Goal: Transaction & Acquisition: Purchase product/service

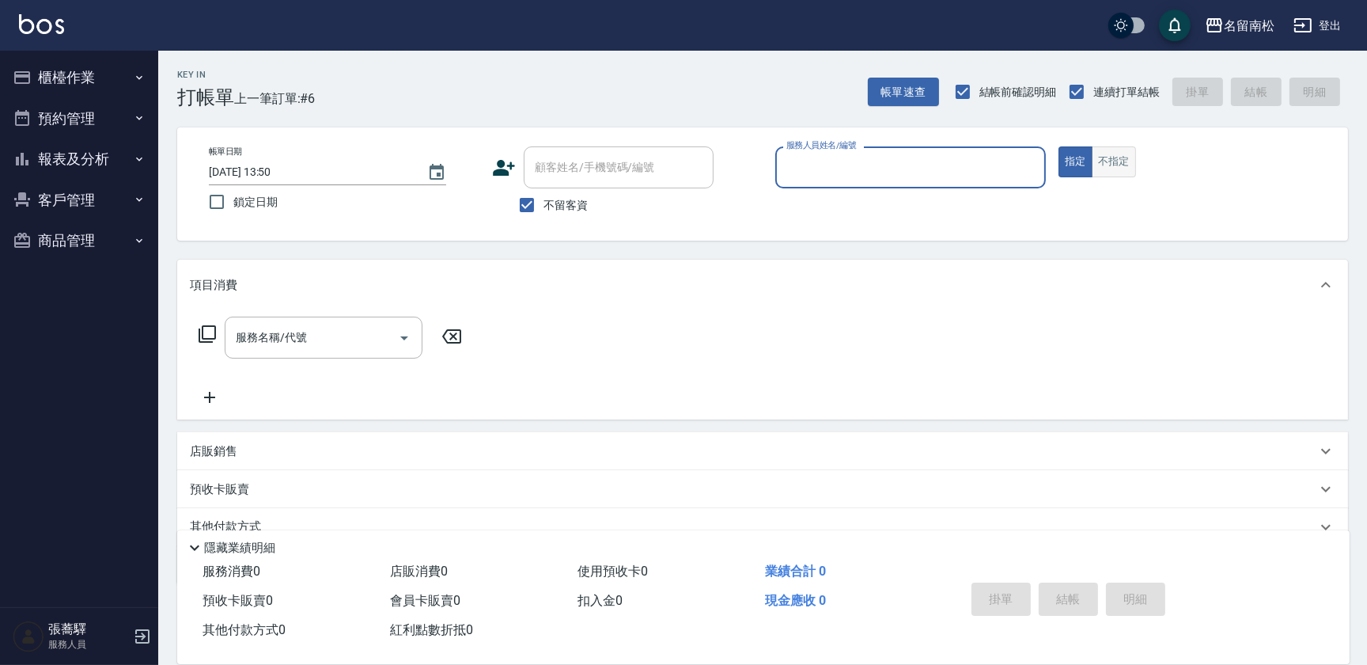
click at [1116, 171] on button "不指定" at bounding box center [1114, 161] width 44 height 31
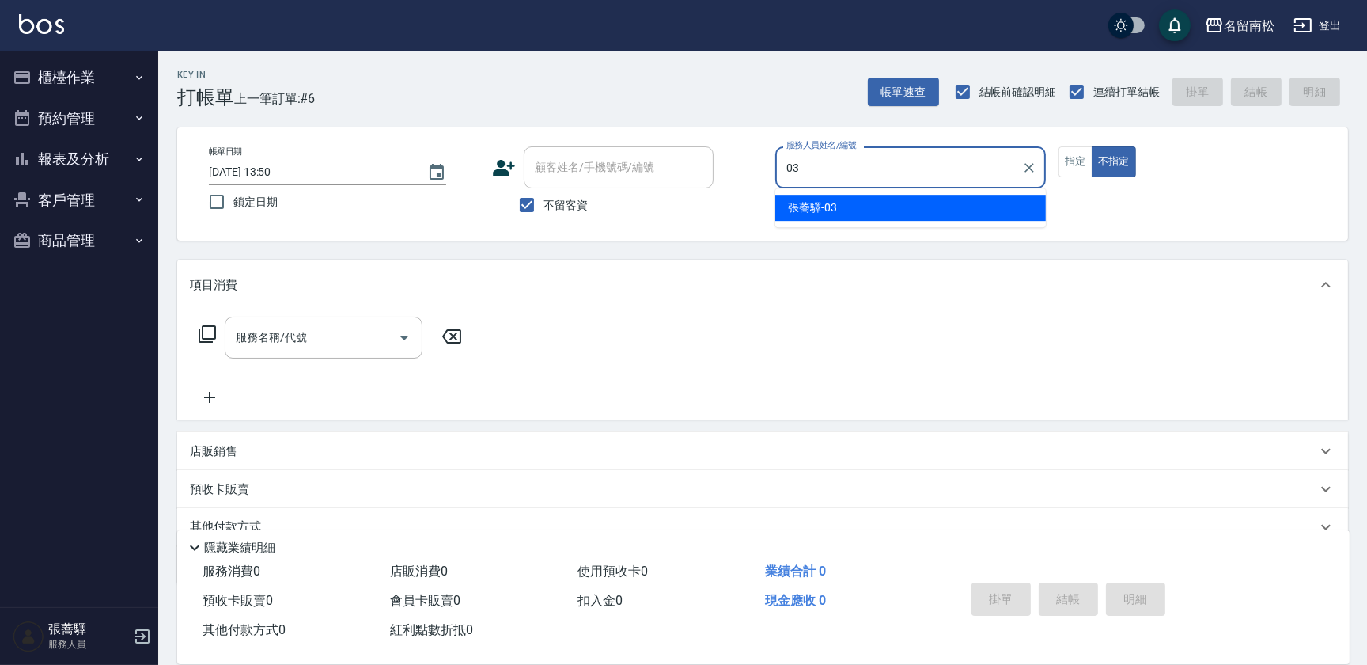
type input "[PERSON_NAME]-03"
type button "false"
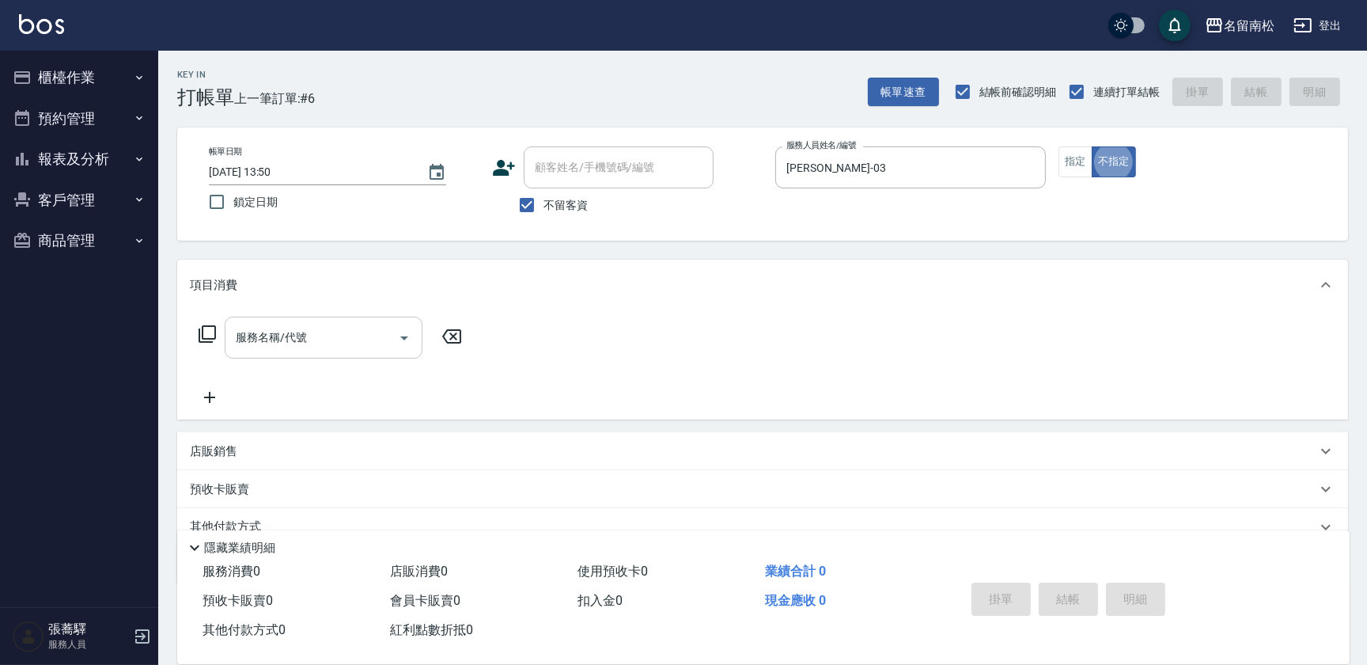
click at [277, 344] on input "服務名稱/代號" at bounding box center [312, 338] width 160 height 28
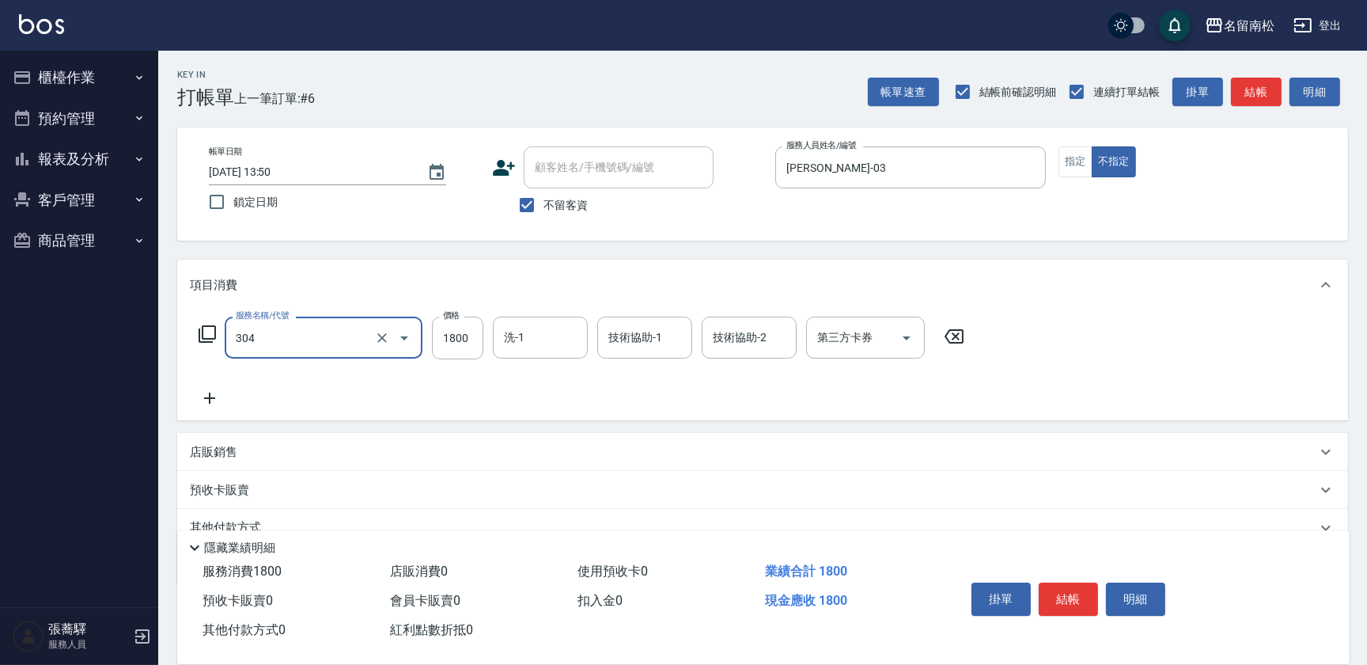
type input "離子燙[1800](304)"
click at [953, 338] on icon at bounding box center [954, 336] width 19 height 14
type input "離子燙[2400](307)"
click at [558, 327] on input "洗-1" at bounding box center [540, 338] width 81 height 28
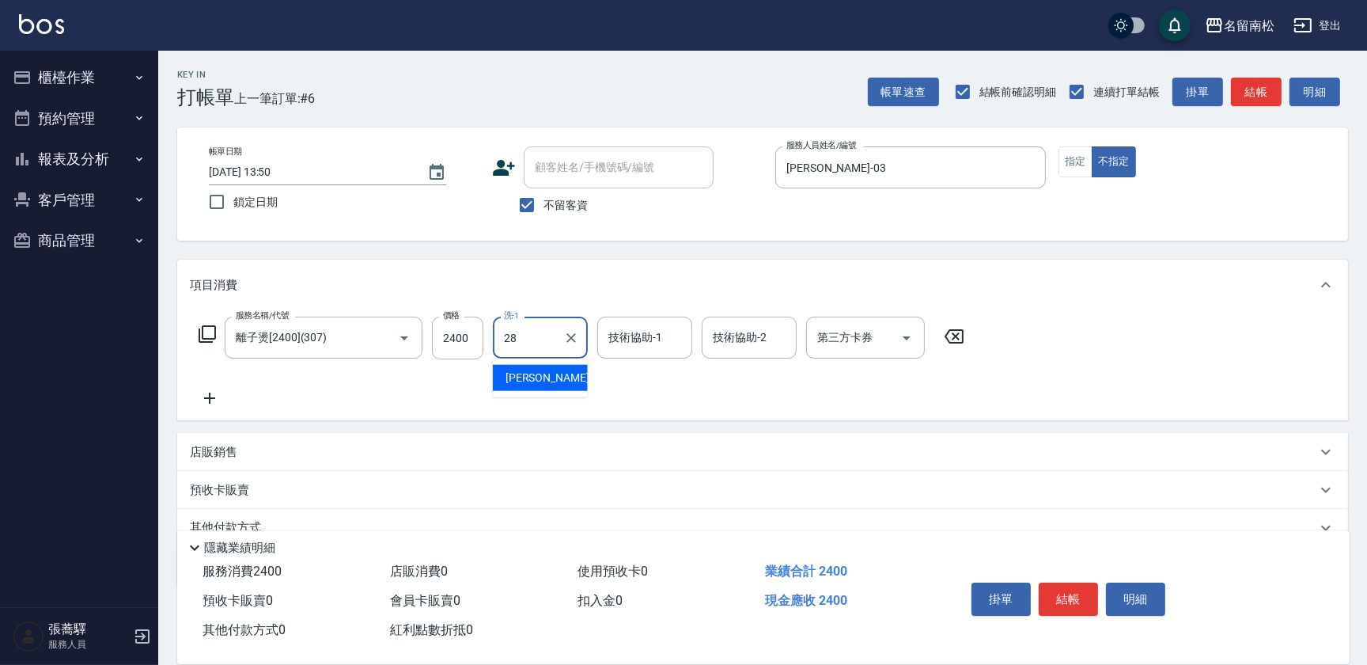
type input "[PERSON_NAME]-28"
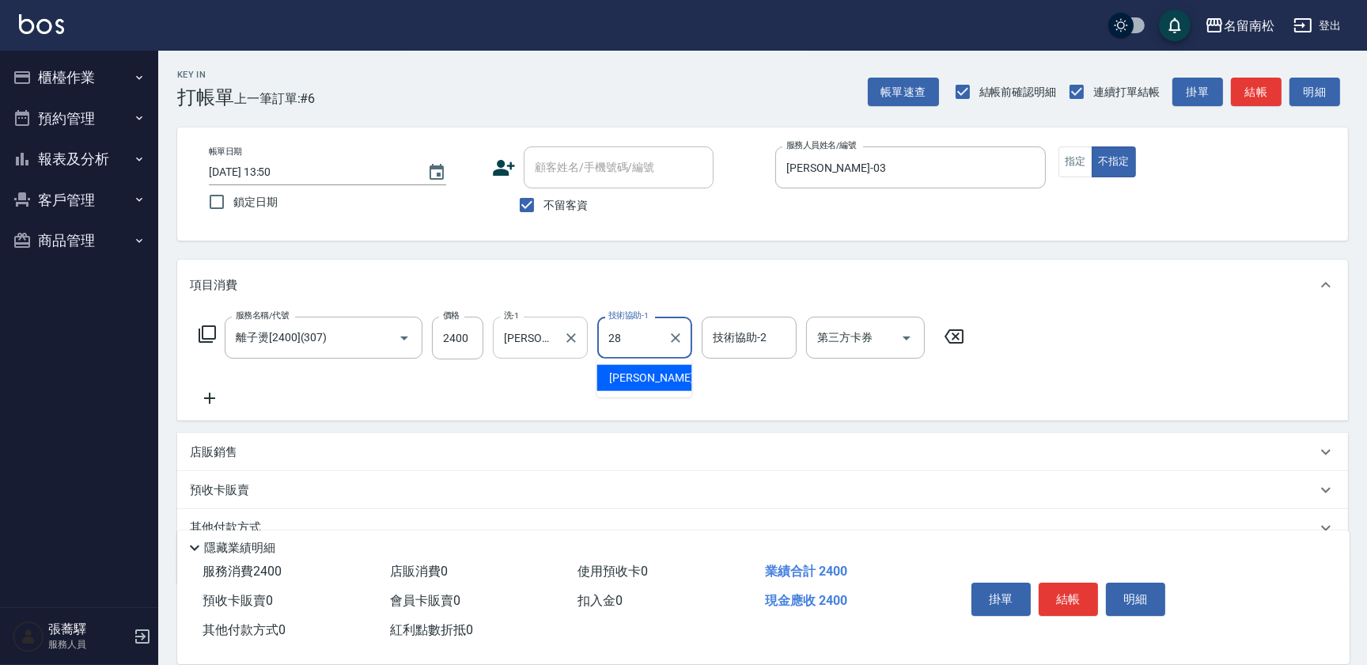
type input "[PERSON_NAME]-28"
click at [218, 394] on icon at bounding box center [210, 397] width 40 height 19
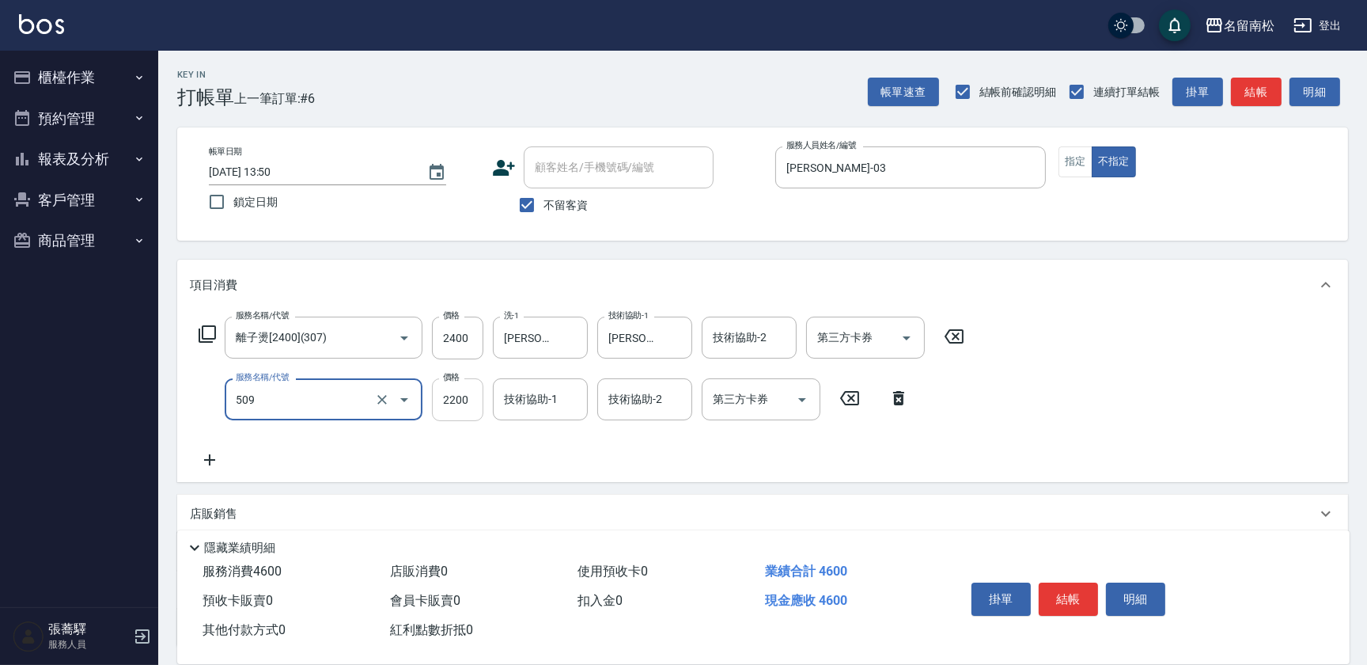
type input "染髮[2200](509)"
click at [467, 401] on input "2200" at bounding box center [457, 399] width 51 height 43
type input "2000"
type input "278"
click at [555, 407] on input "技術協助-1" at bounding box center [540, 399] width 81 height 28
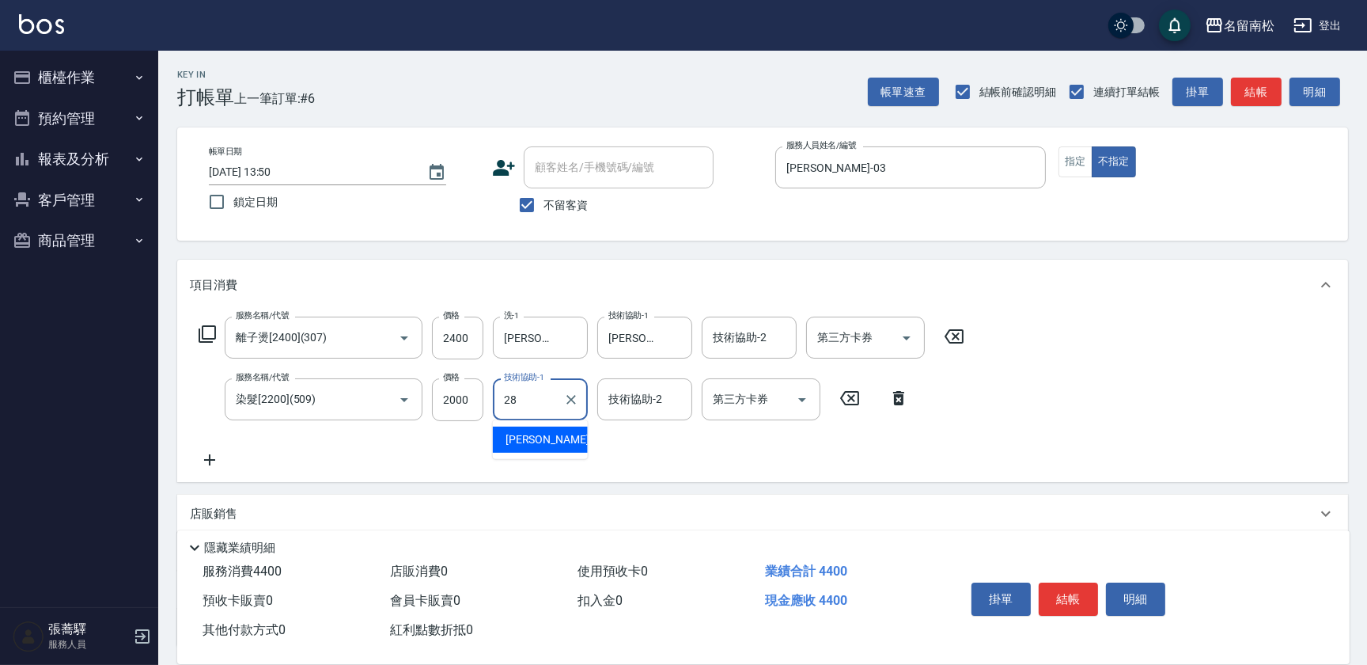
type input "[PERSON_NAME]-28"
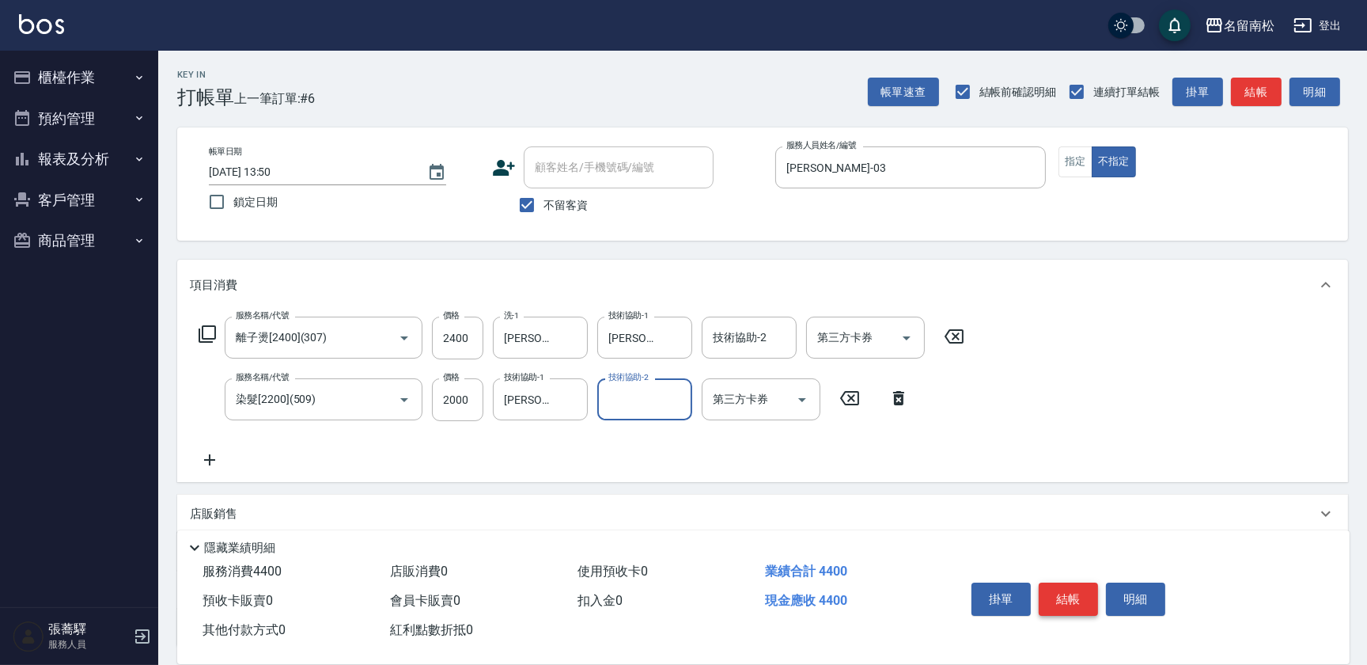
click at [1068, 597] on button "結帳" at bounding box center [1068, 598] width 59 height 33
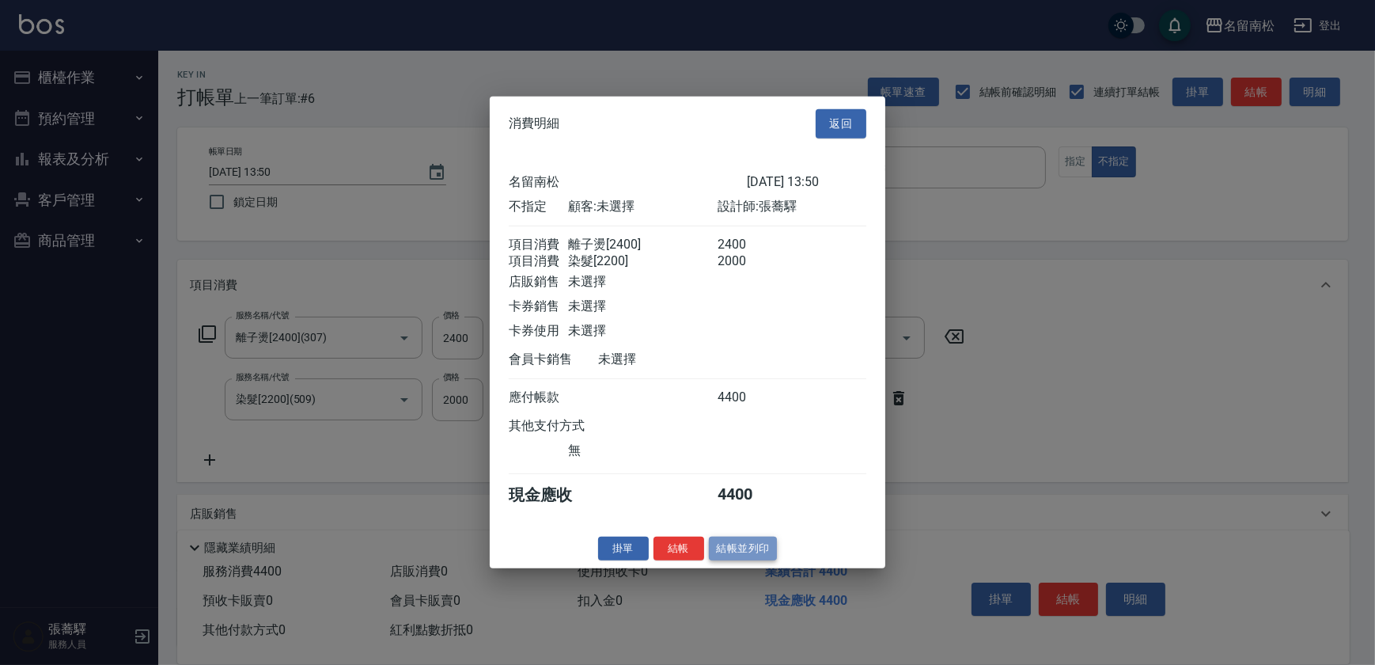
click at [754, 560] on button "結帳並列印" at bounding box center [743, 548] width 69 height 25
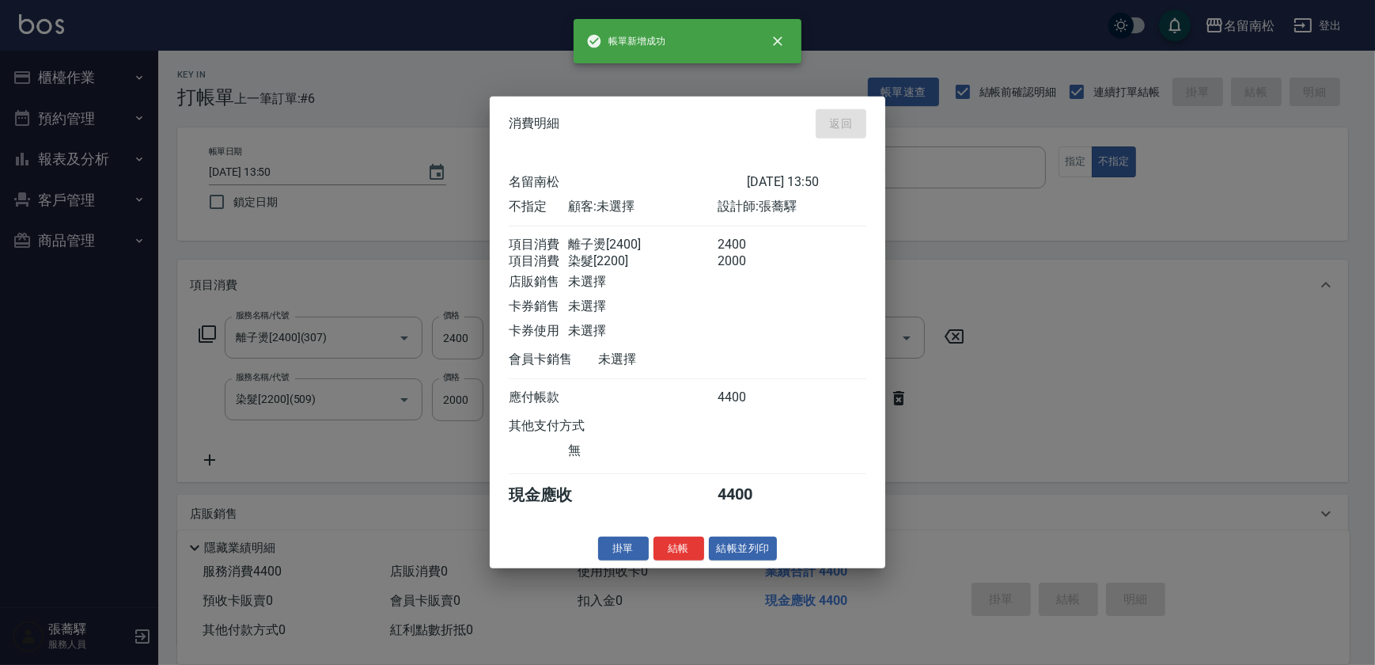
type input "[DATE] 15:41"
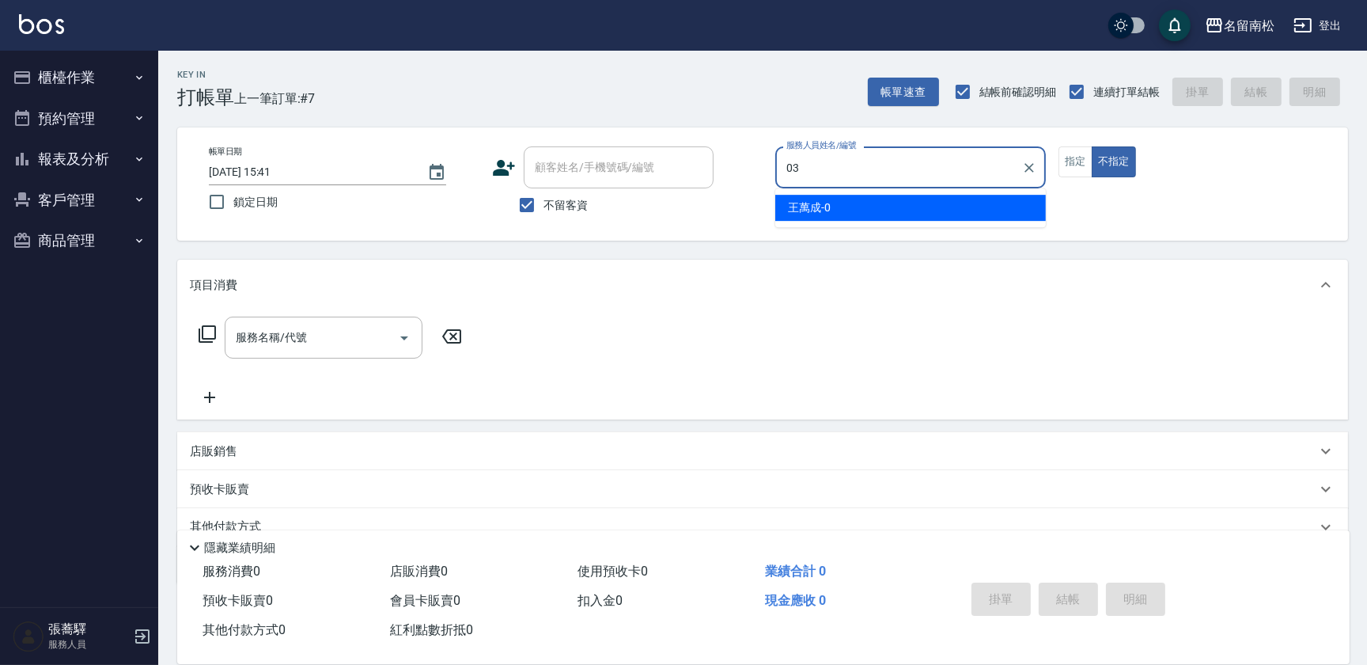
type input "[PERSON_NAME]-03"
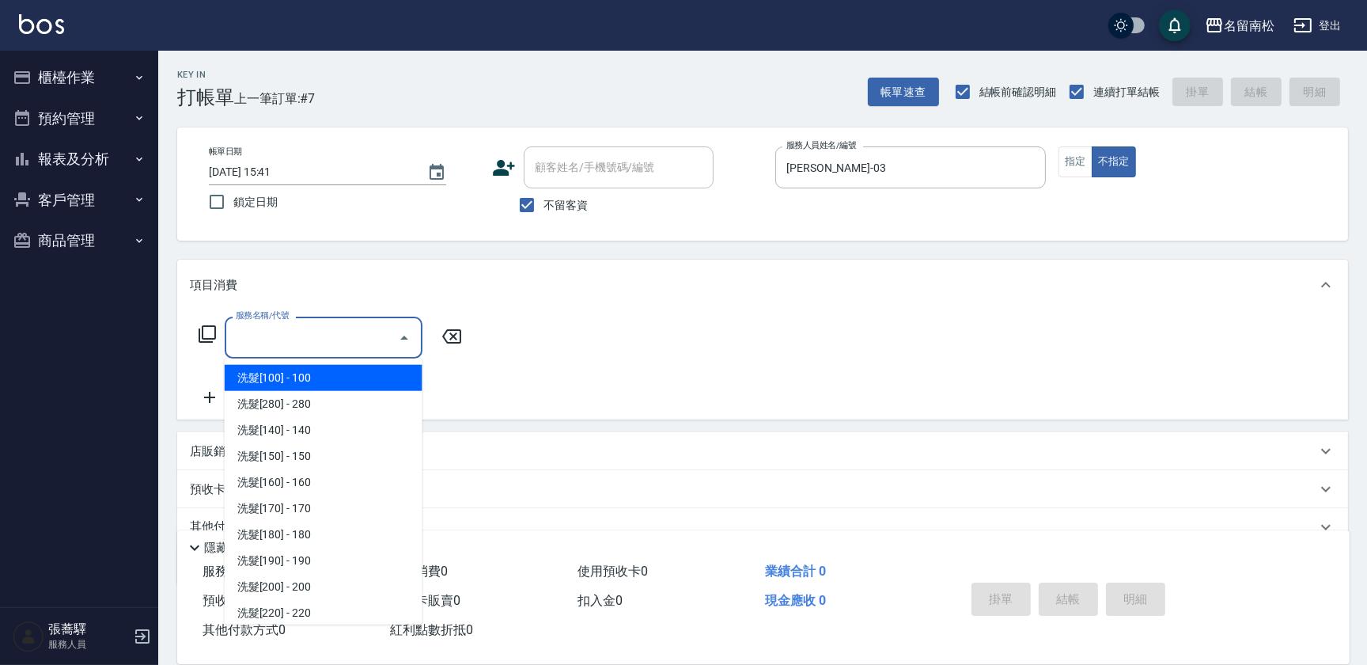
click at [300, 350] on input "服務名稱/代號" at bounding box center [312, 338] width 160 height 28
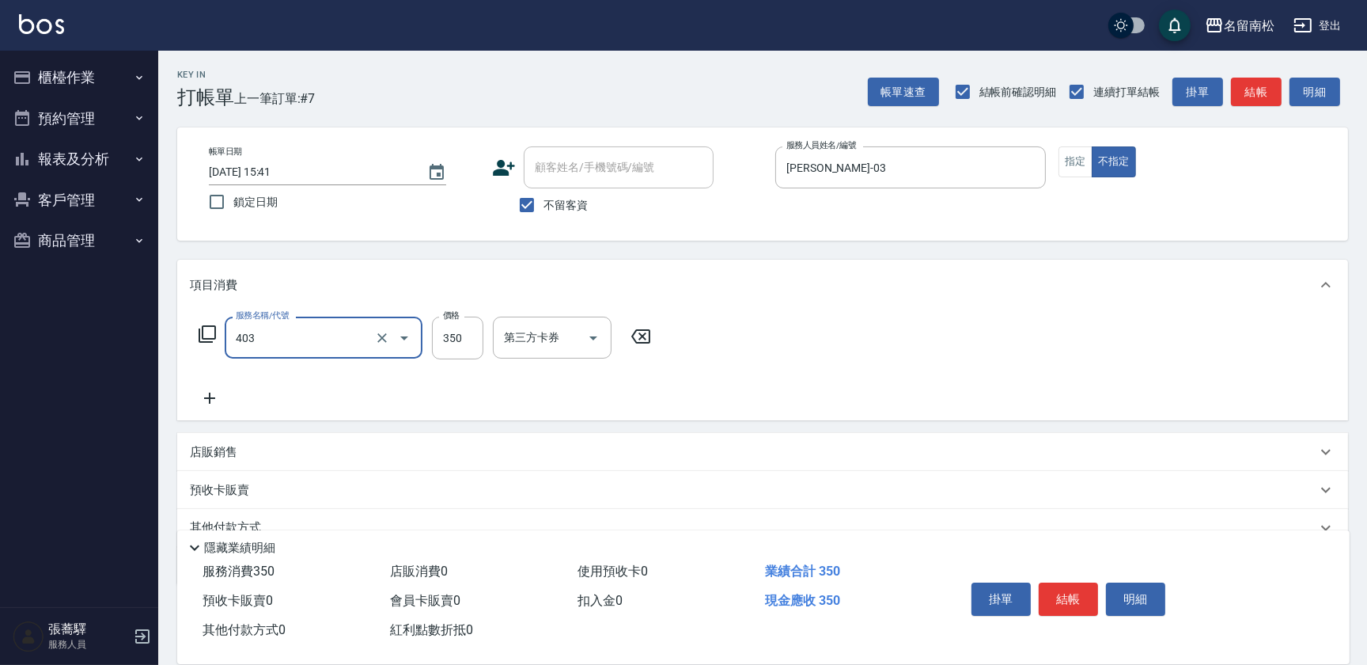
type input "剪髮(350)(403)"
click at [430, 339] on div "服務名稱/代號 剪髮(350)(403) 服務名稱/代號 價格 350 價格 第三方卡券 第三方卡券" at bounding box center [425, 337] width 471 height 43
click at [466, 350] on input "350" at bounding box center [457, 337] width 51 height 43
type input "380"
click at [1084, 602] on button "結帳" at bounding box center [1068, 598] width 59 height 33
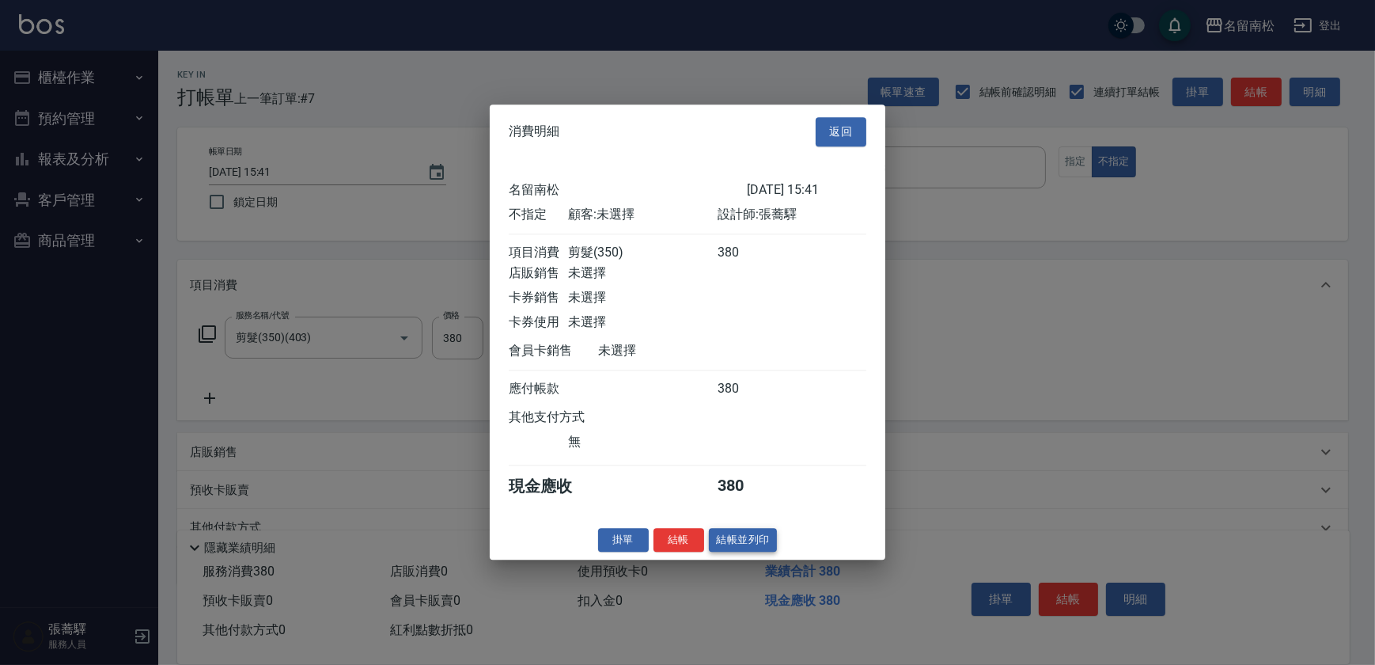
click at [762, 542] on button "結帳並列印" at bounding box center [743, 540] width 69 height 25
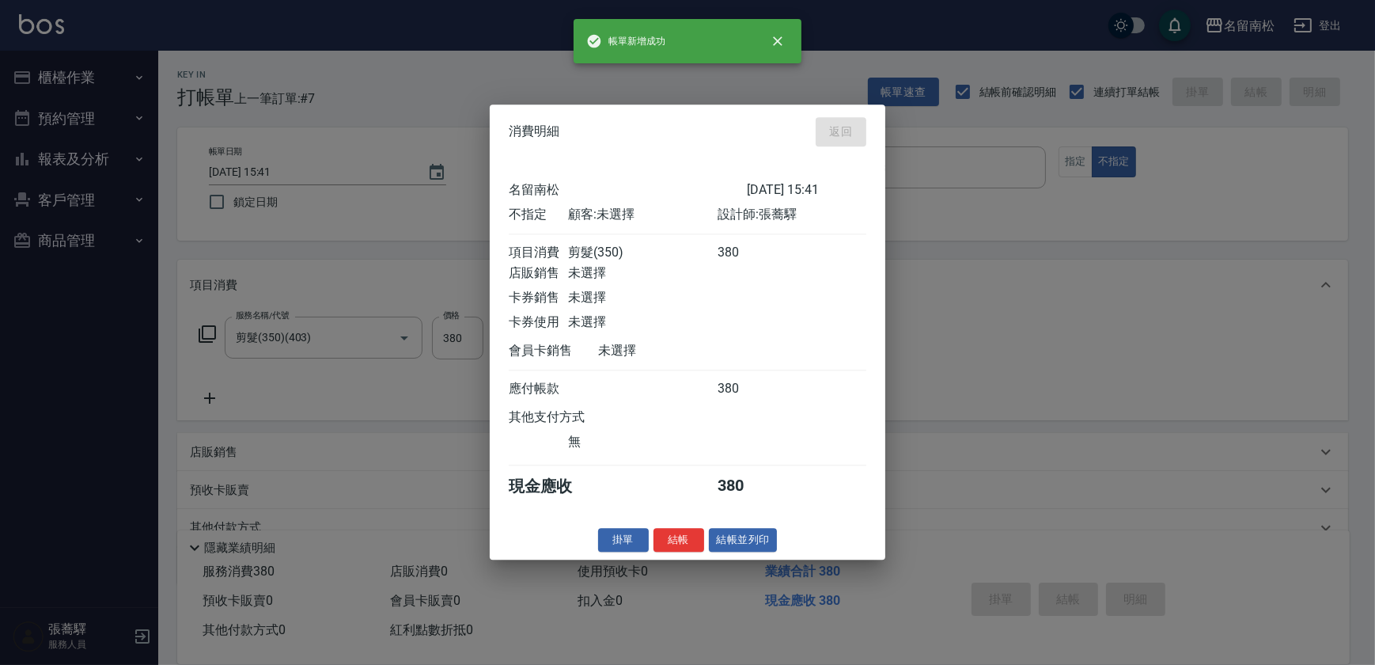
type input "[DATE] 15:42"
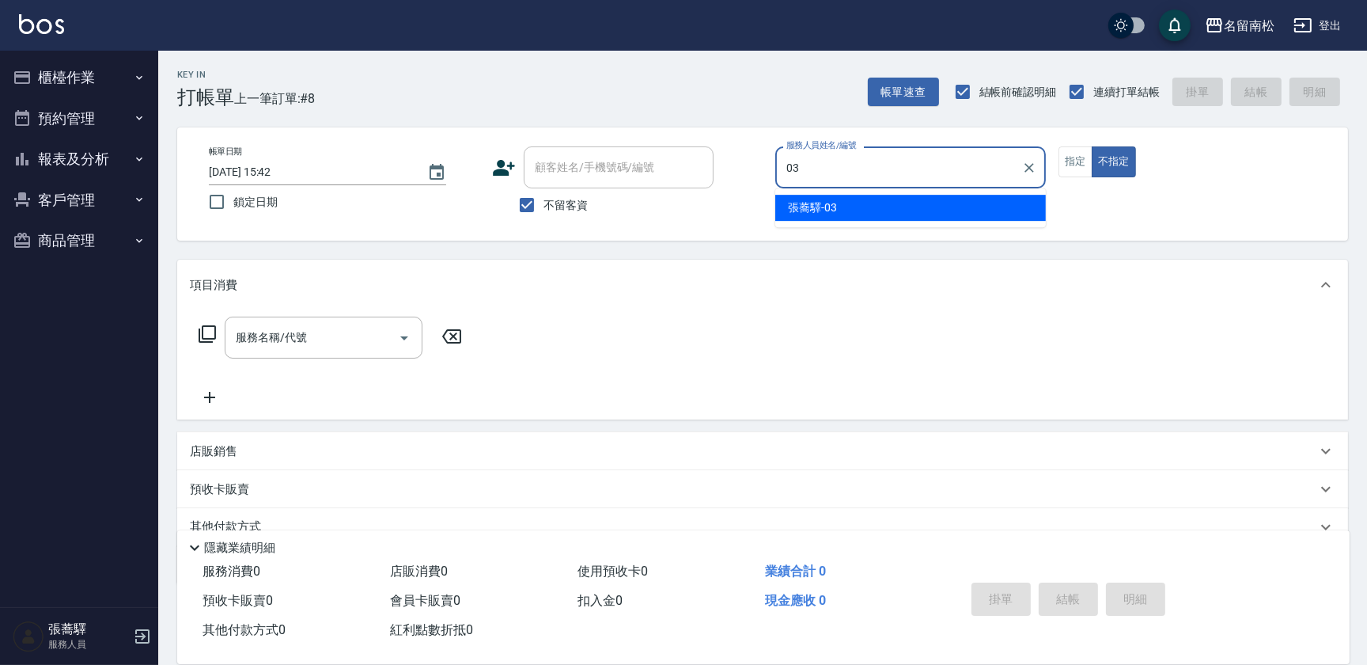
type input "[PERSON_NAME]-03"
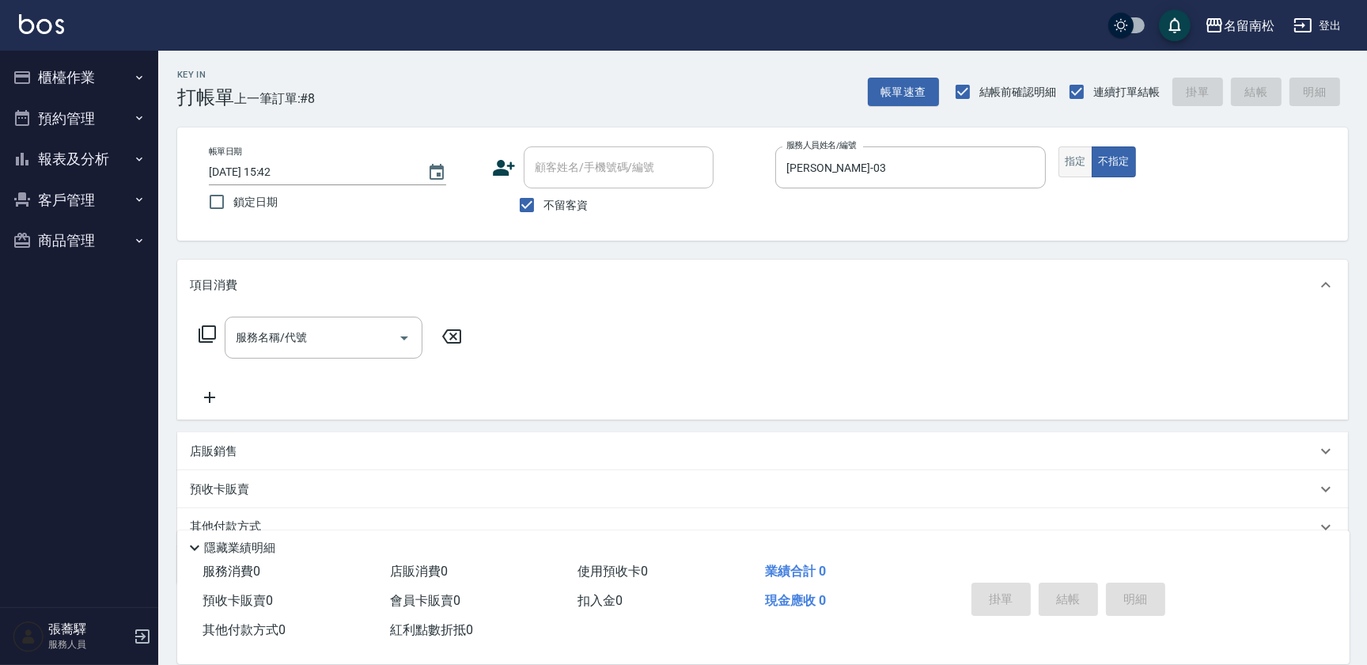
click at [1076, 164] on button "指定" at bounding box center [1076, 161] width 34 height 31
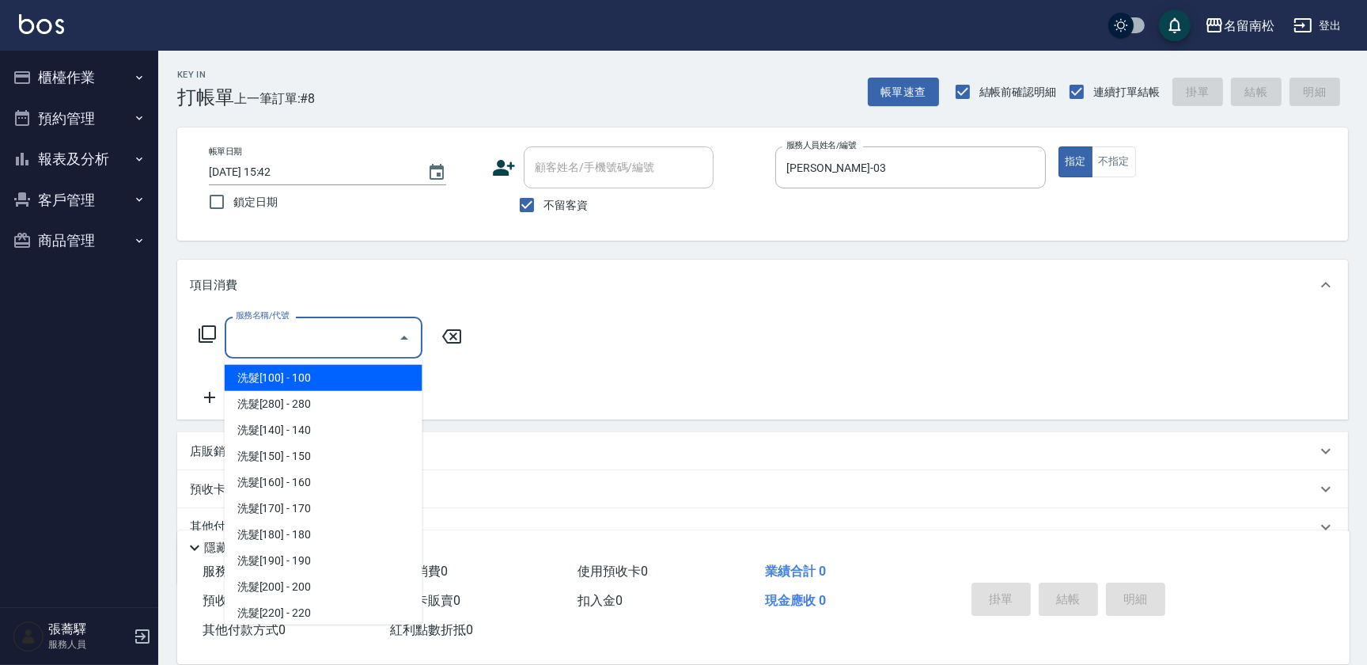
click at [305, 324] on input "服務名稱/代號" at bounding box center [312, 338] width 160 height 28
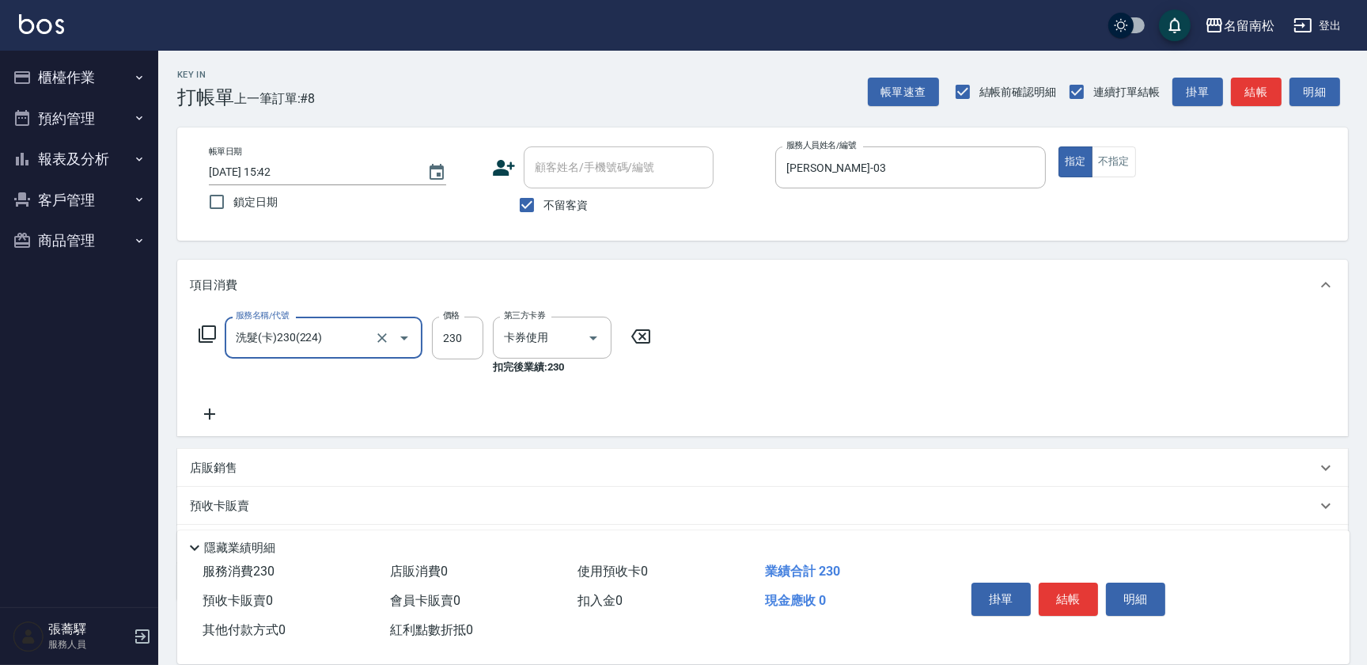
type input "洗髮(卡)230(224)"
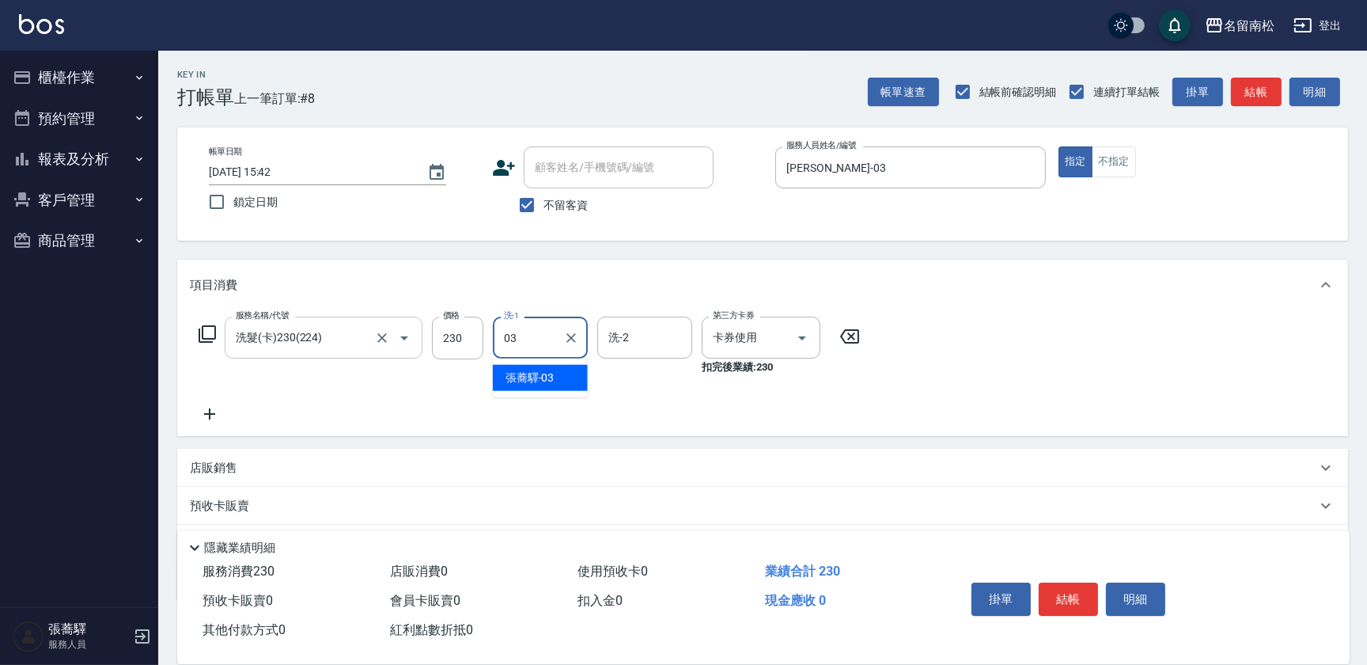
type input "[PERSON_NAME]-03"
click at [580, 339] on button "Clear" at bounding box center [571, 338] width 22 height 22
type input "[PERSON_NAME]-28"
click at [1076, 595] on button "結帳" at bounding box center [1068, 598] width 59 height 33
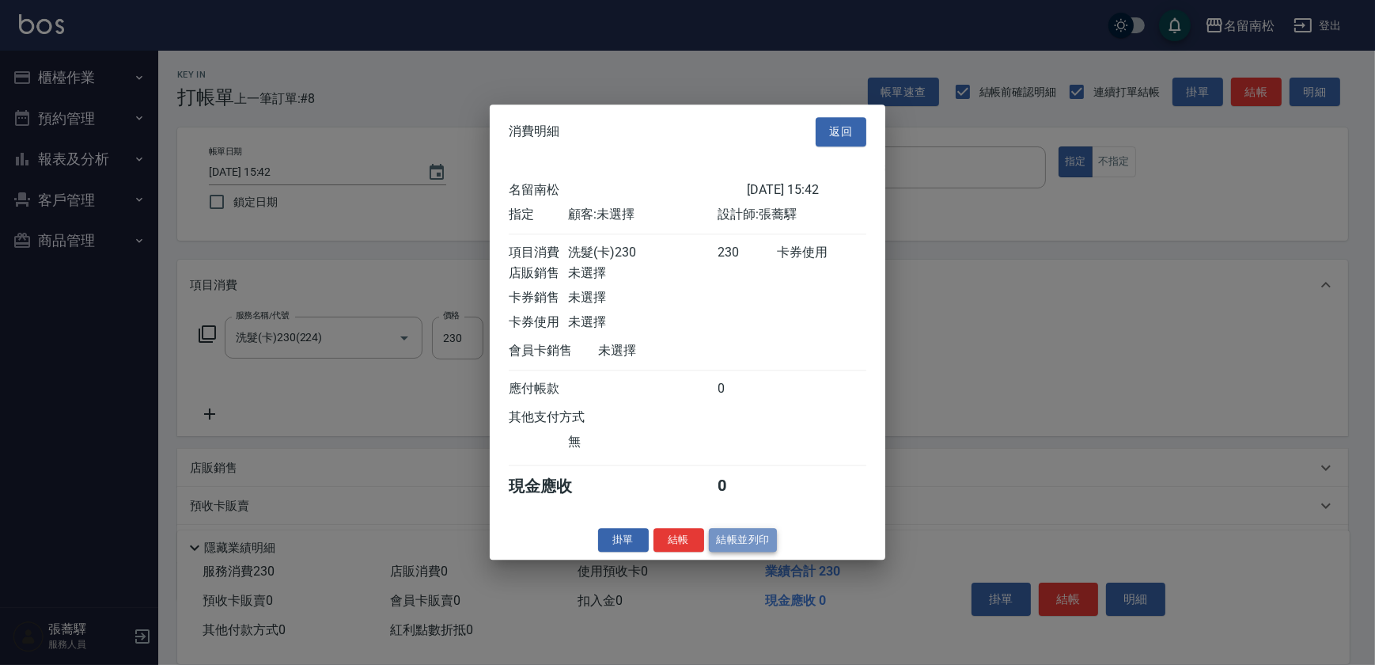
click at [752, 547] on button "結帳並列印" at bounding box center [743, 540] width 69 height 25
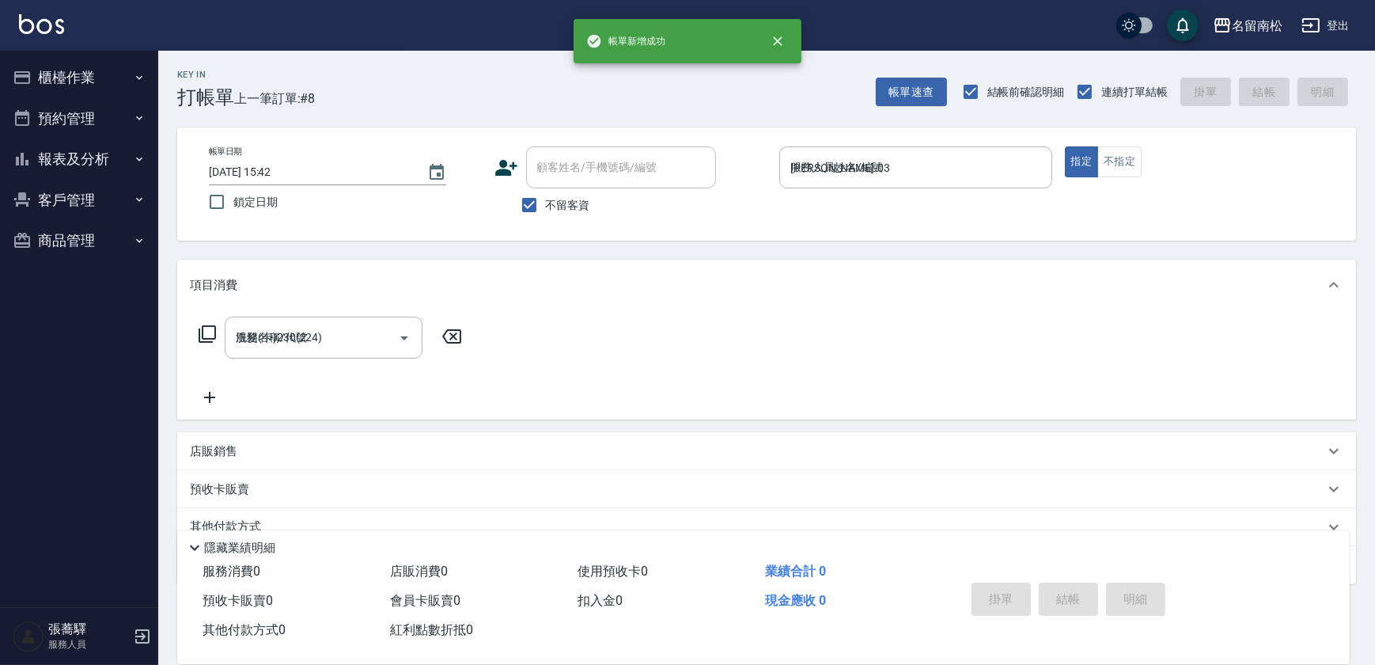
type input "[DATE] 15:58"
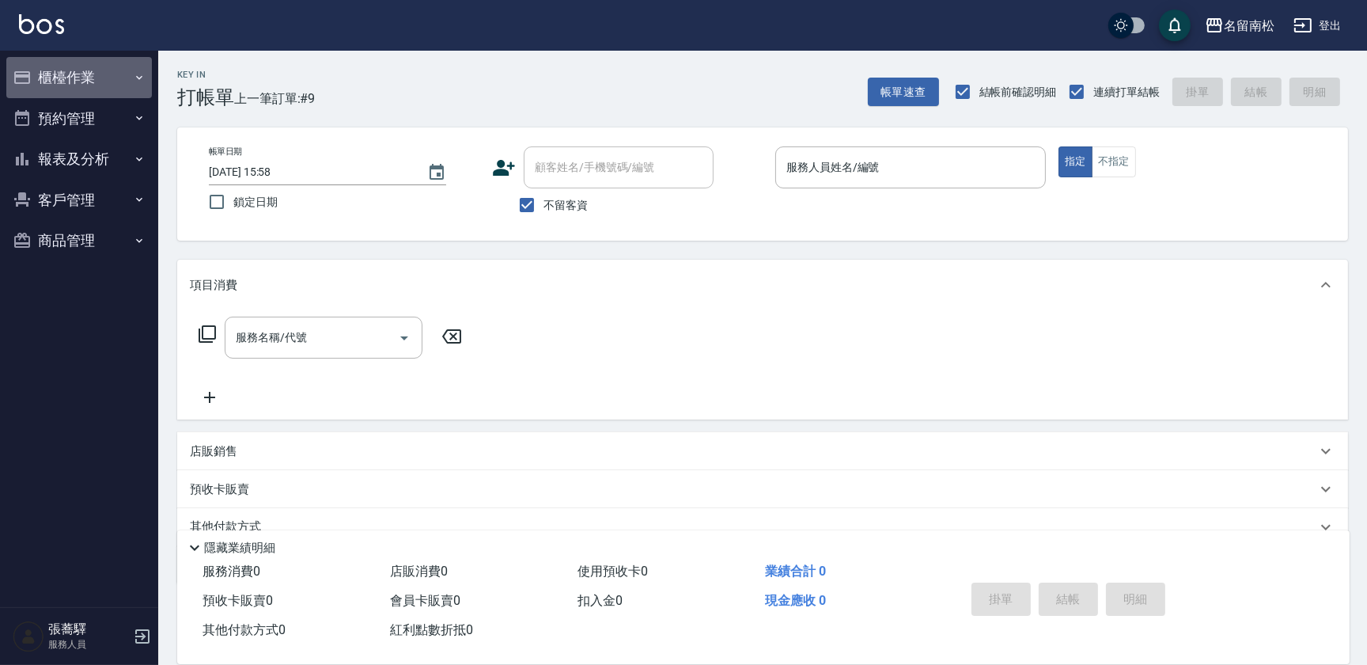
click at [144, 93] on button "櫃檯作業" at bounding box center [79, 77] width 146 height 41
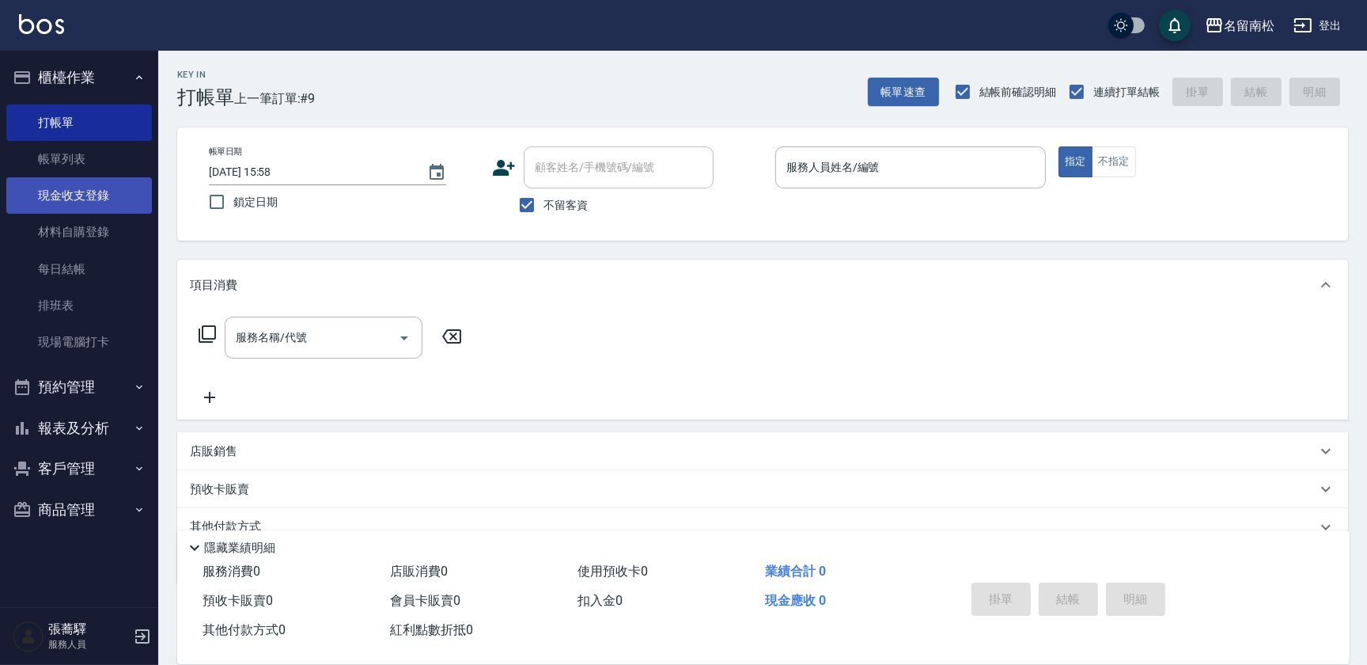
click at [105, 200] on link "現金收支登錄" at bounding box center [79, 195] width 146 height 36
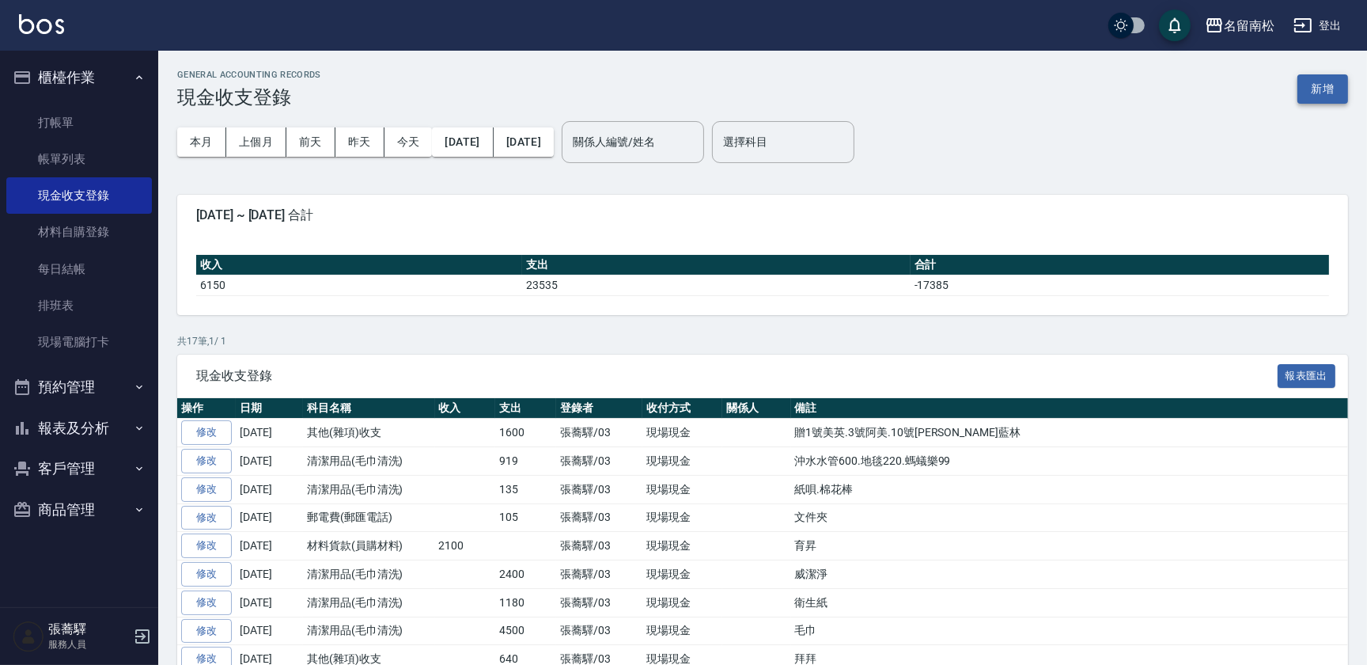
click at [1315, 97] on button "新增" at bounding box center [1322, 88] width 51 height 29
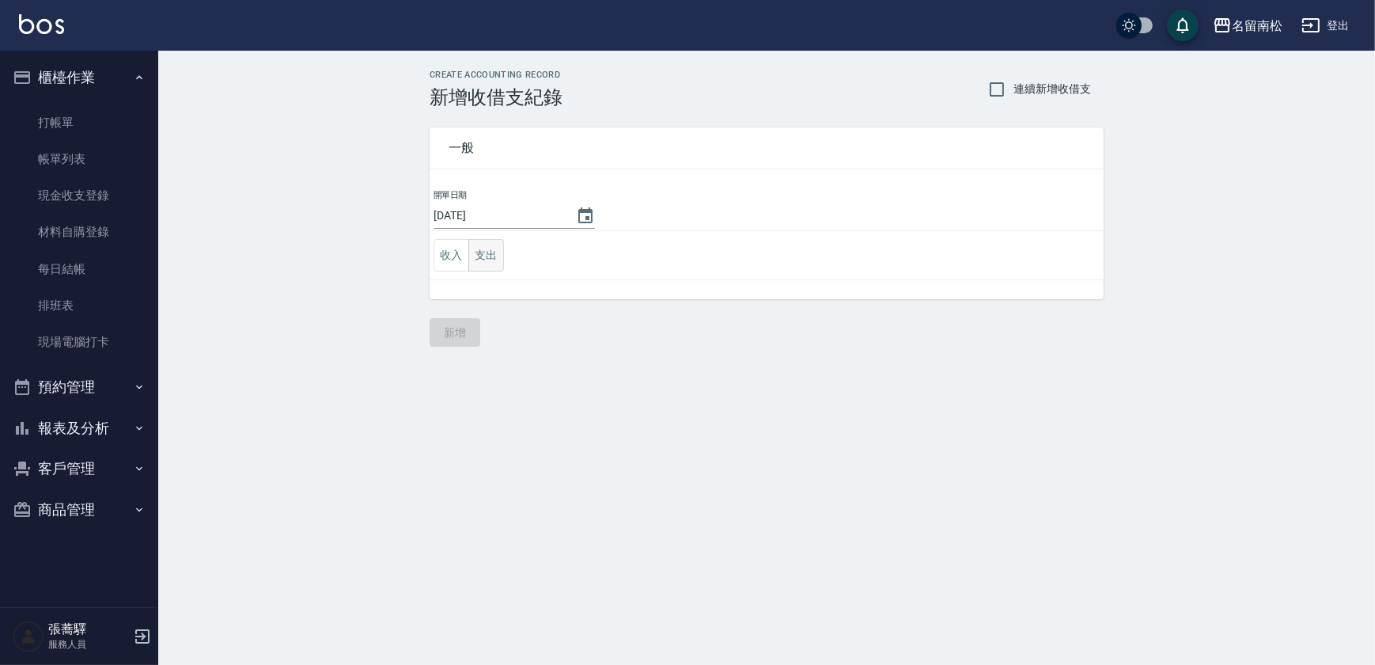
click at [475, 259] on button "支出" at bounding box center [486, 255] width 36 height 32
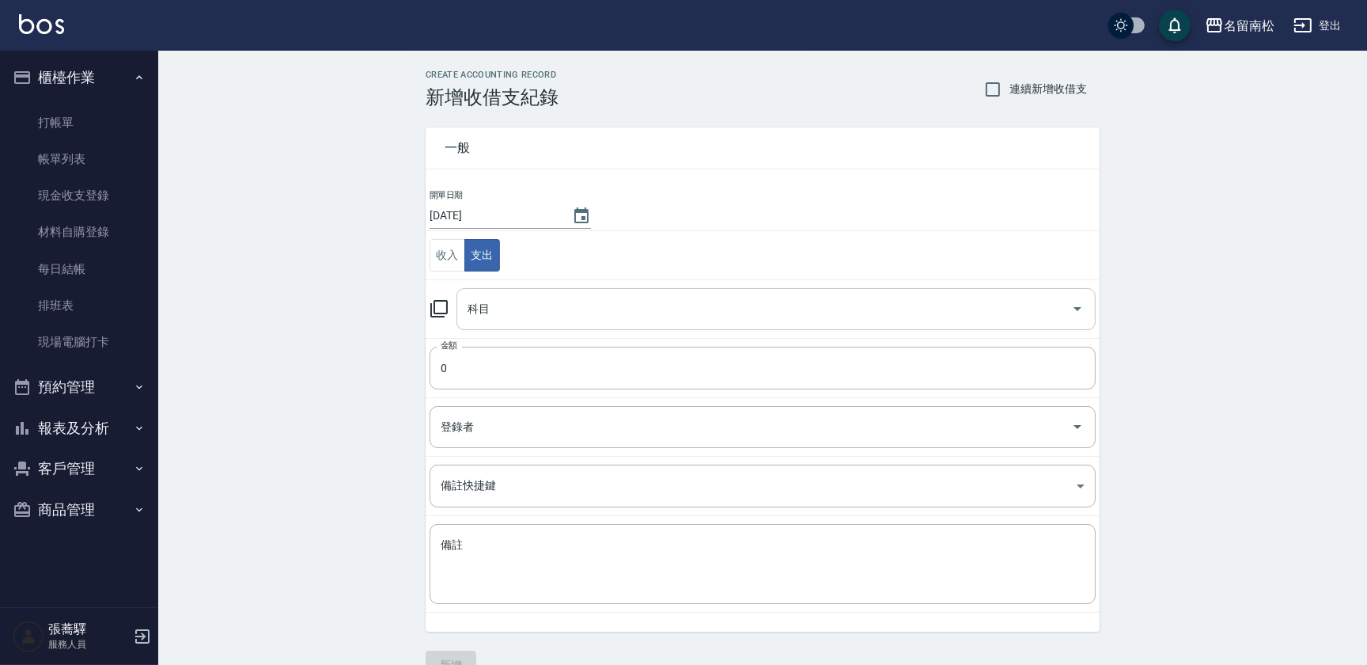
click at [498, 297] on input "科目" at bounding box center [764, 309] width 601 height 28
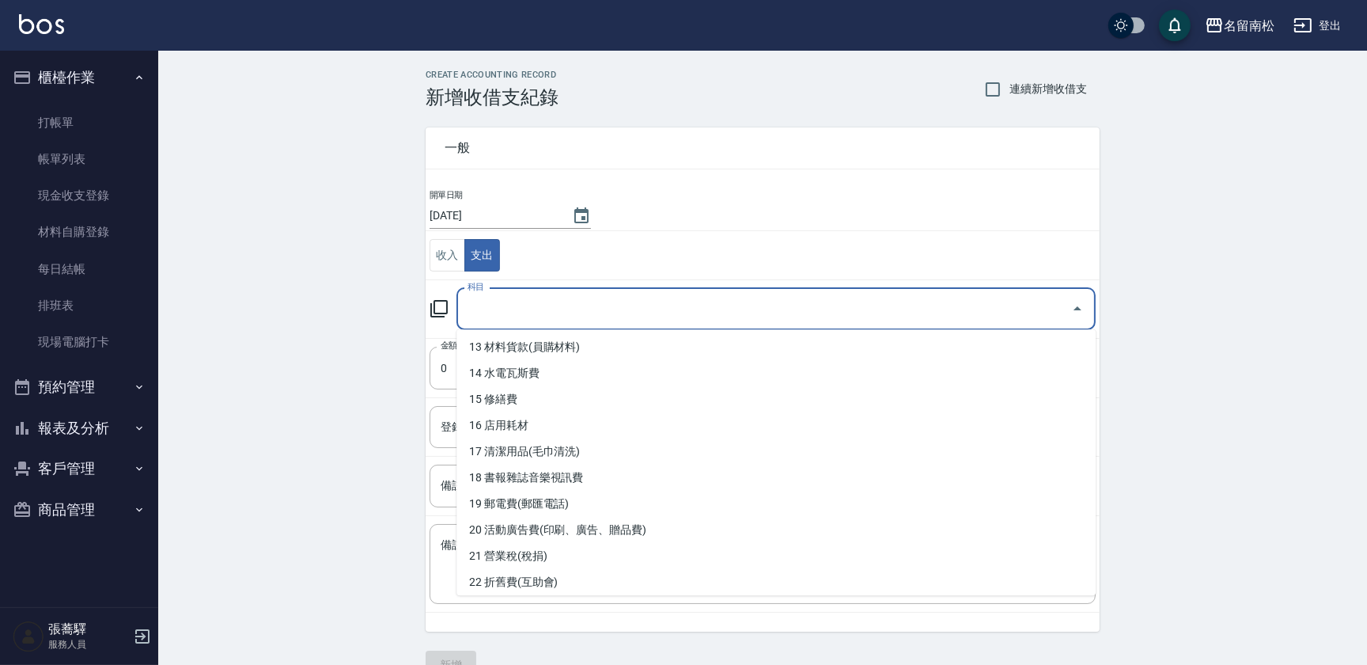
scroll to position [411, 0]
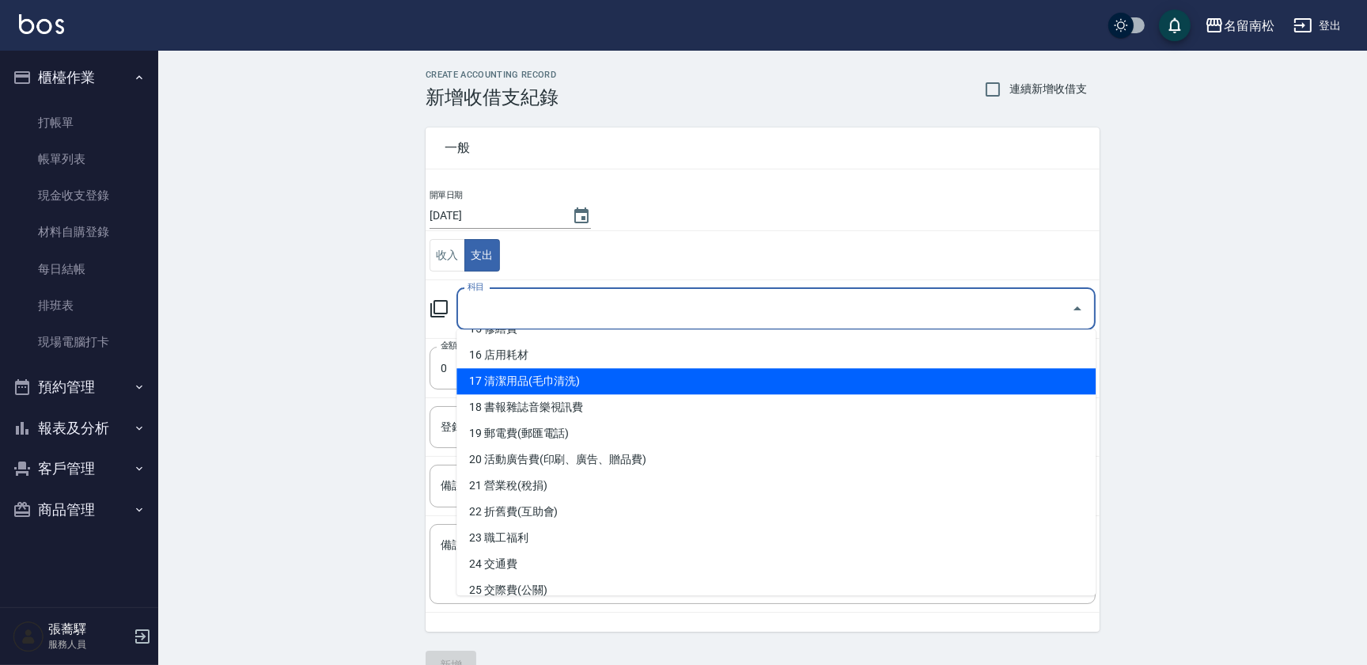
click at [826, 382] on li "17 清潔用品(毛巾清洗)" at bounding box center [775, 381] width 639 height 26
type input "17 清潔用品(毛巾清洗)"
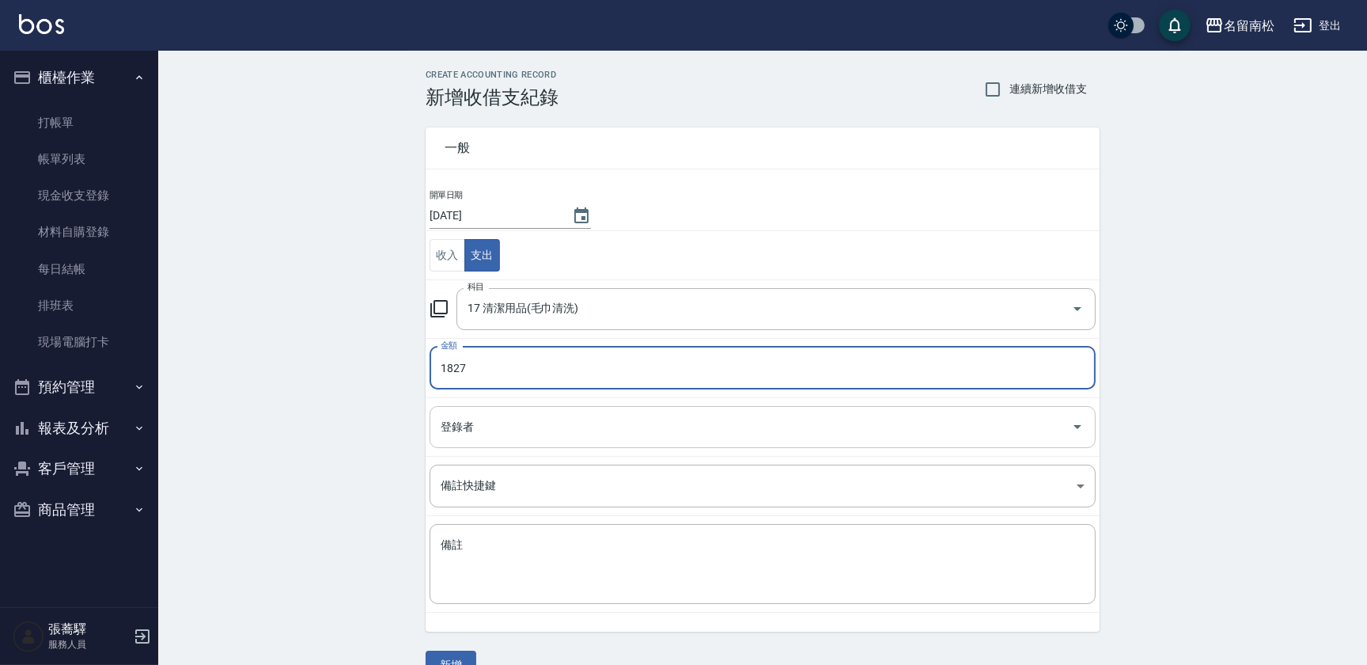
type input "1827"
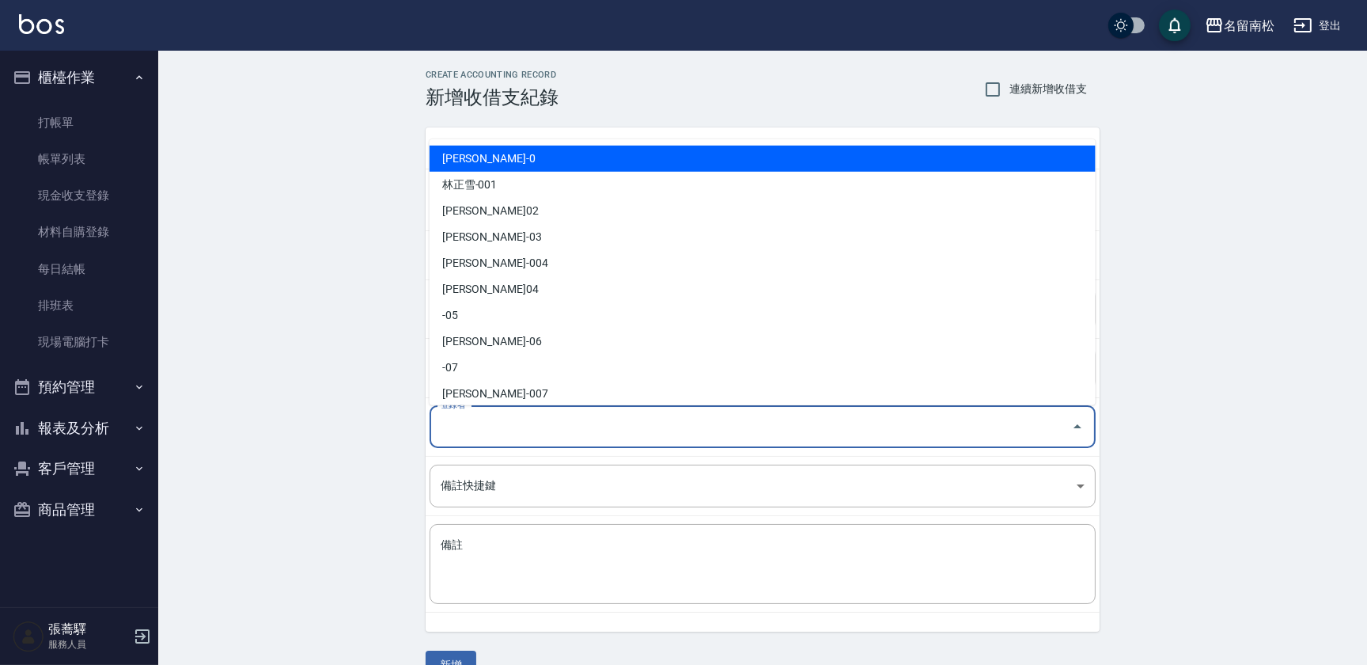
click at [734, 427] on input "登錄者" at bounding box center [751, 427] width 628 height 28
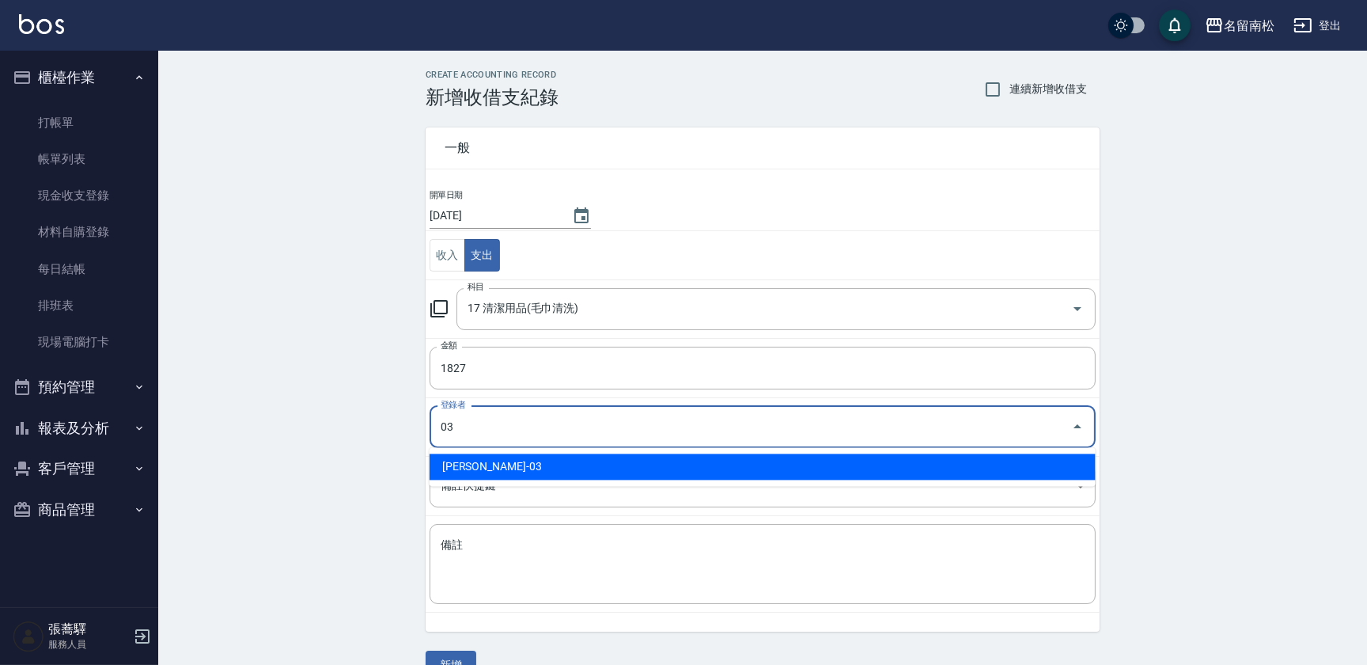
type input "[PERSON_NAME]-03"
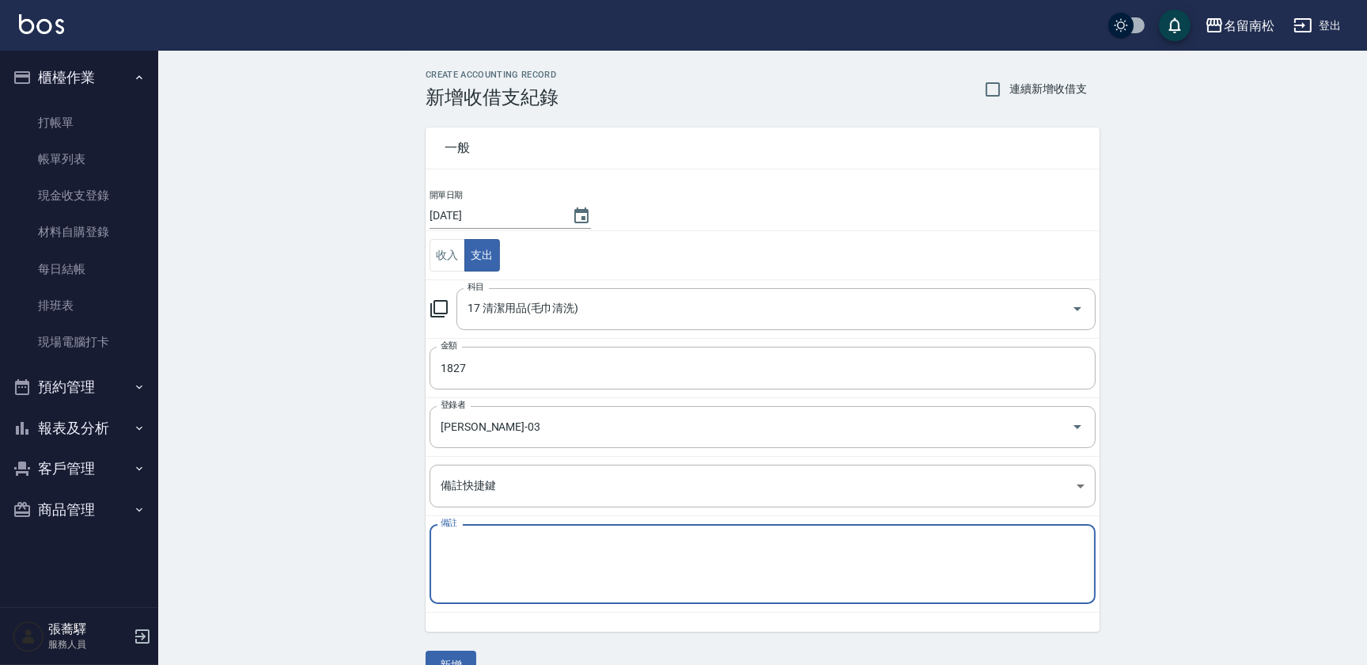
click at [569, 571] on textarea "備註" at bounding box center [763, 564] width 644 height 54
type textarea "垃圾1500.洗醫師袍"
click at [451, 657] on button "新增" at bounding box center [451, 664] width 51 height 29
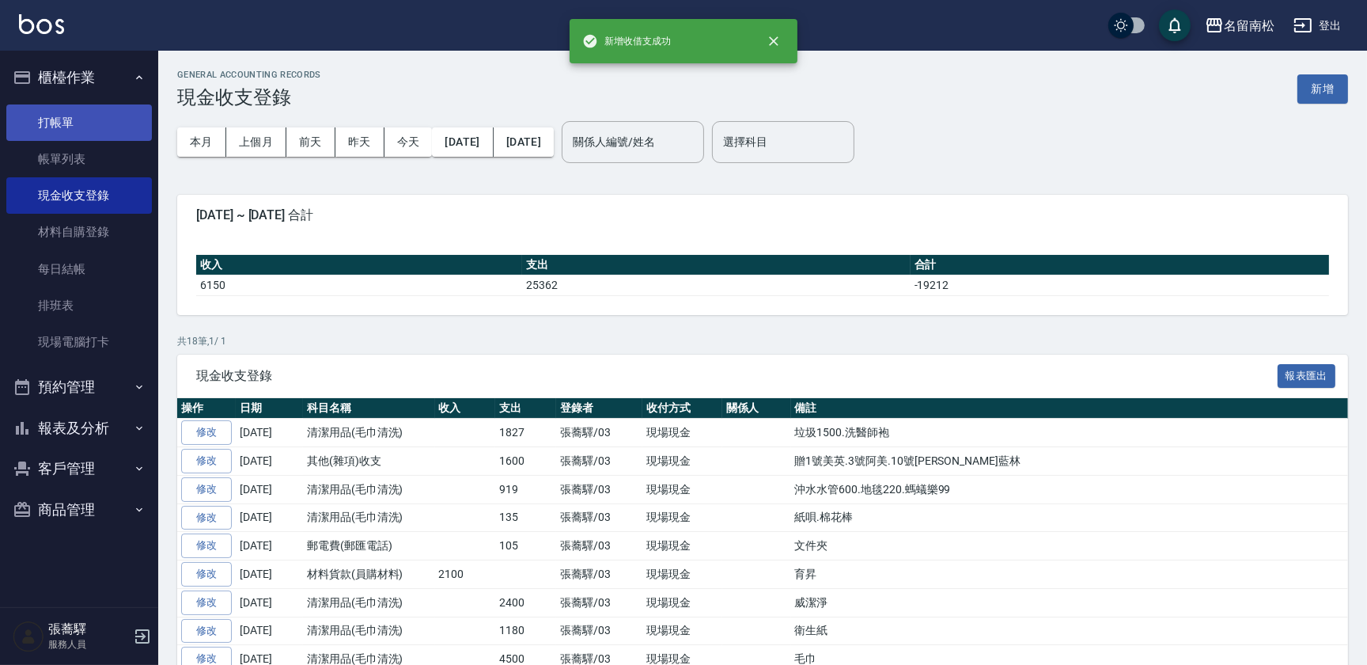
click at [94, 120] on link "打帳單" at bounding box center [79, 122] width 146 height 36
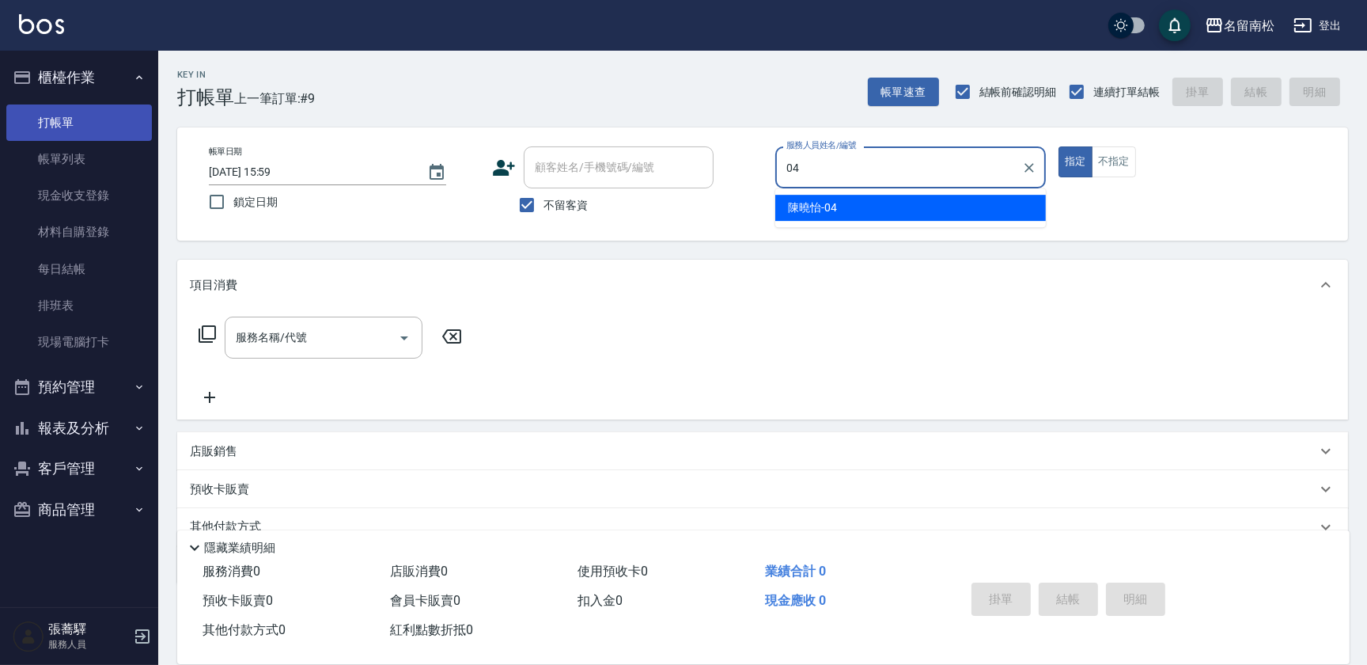
type input "[PERSON_NAME]04"
type button "true"
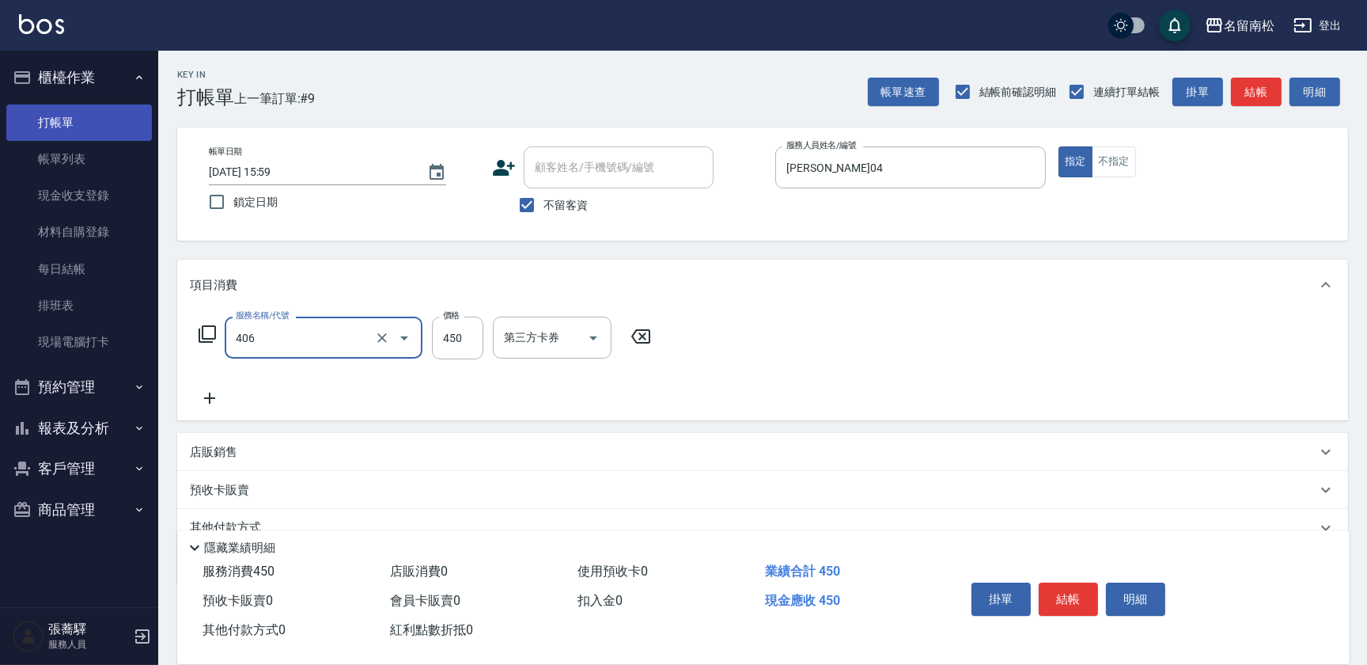
type input "剪髮(450)(406)"
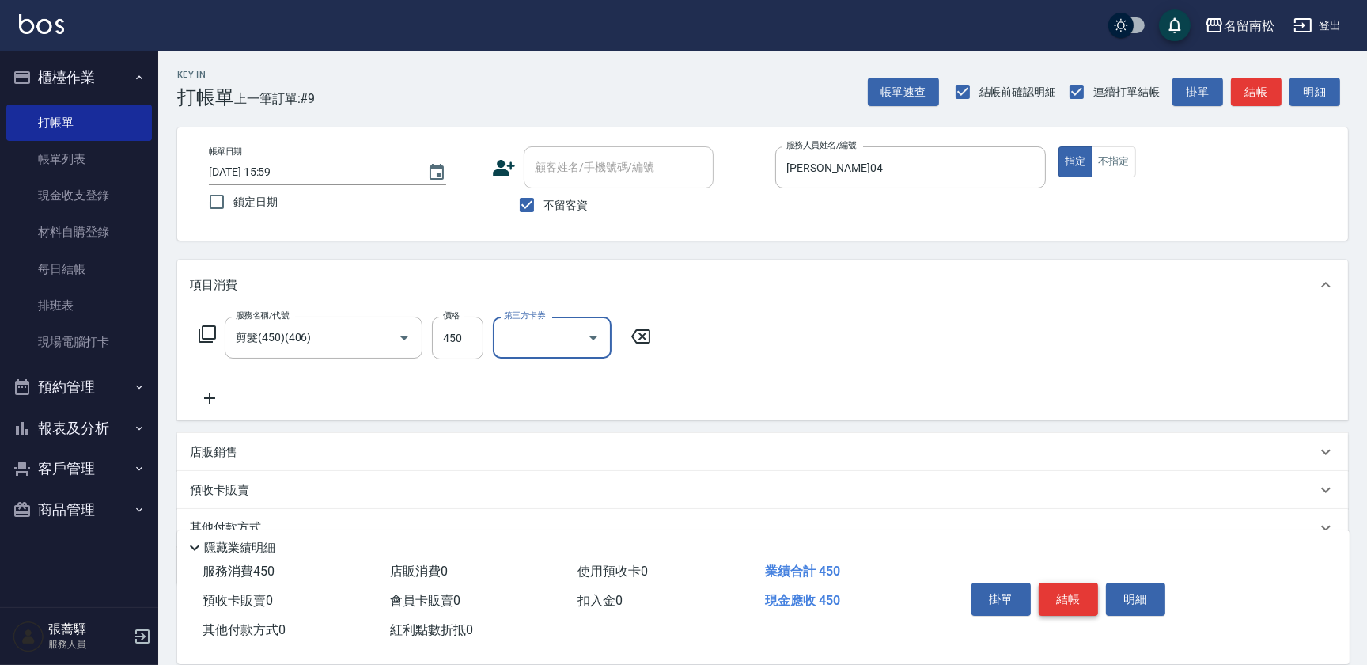
click at [1065, 584] on button "結帳" at bounding box center [1068, 598] width 59 height 33
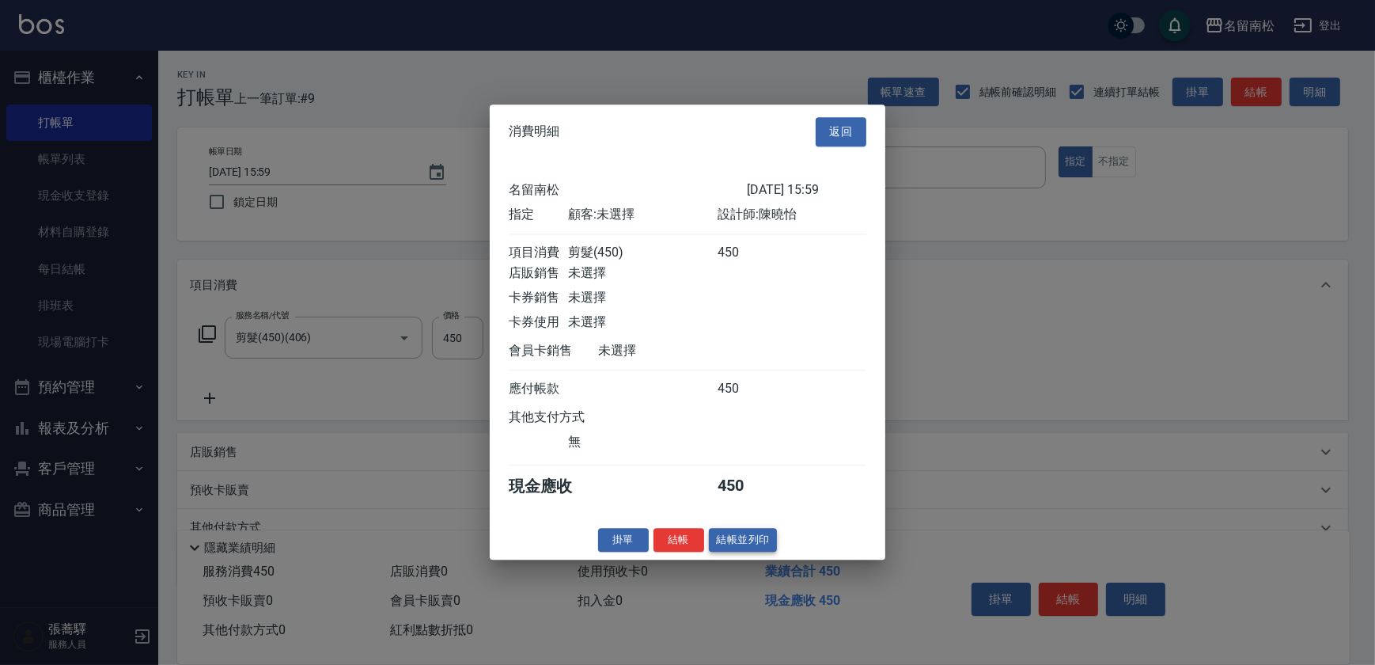
click at [730, 546] on button "結帳並列印" at bounding box center [743, 540] width 69 height 25
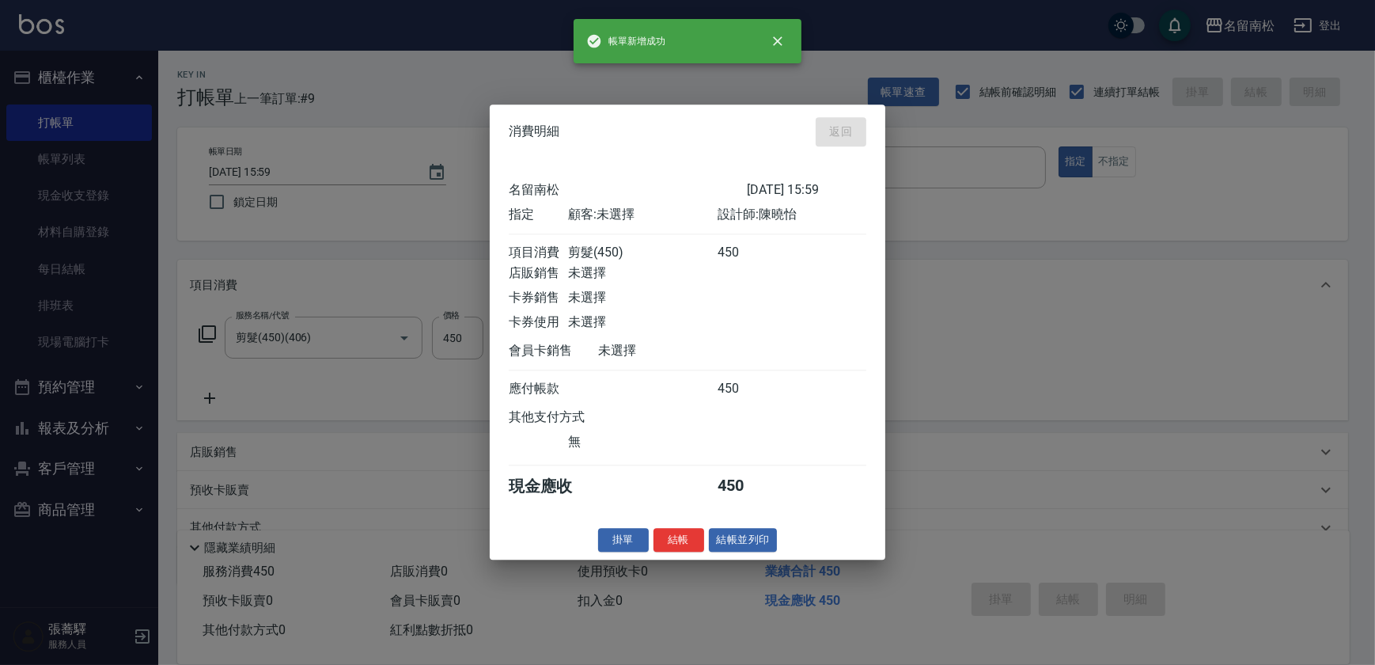
type input "[DATE] 16:19"
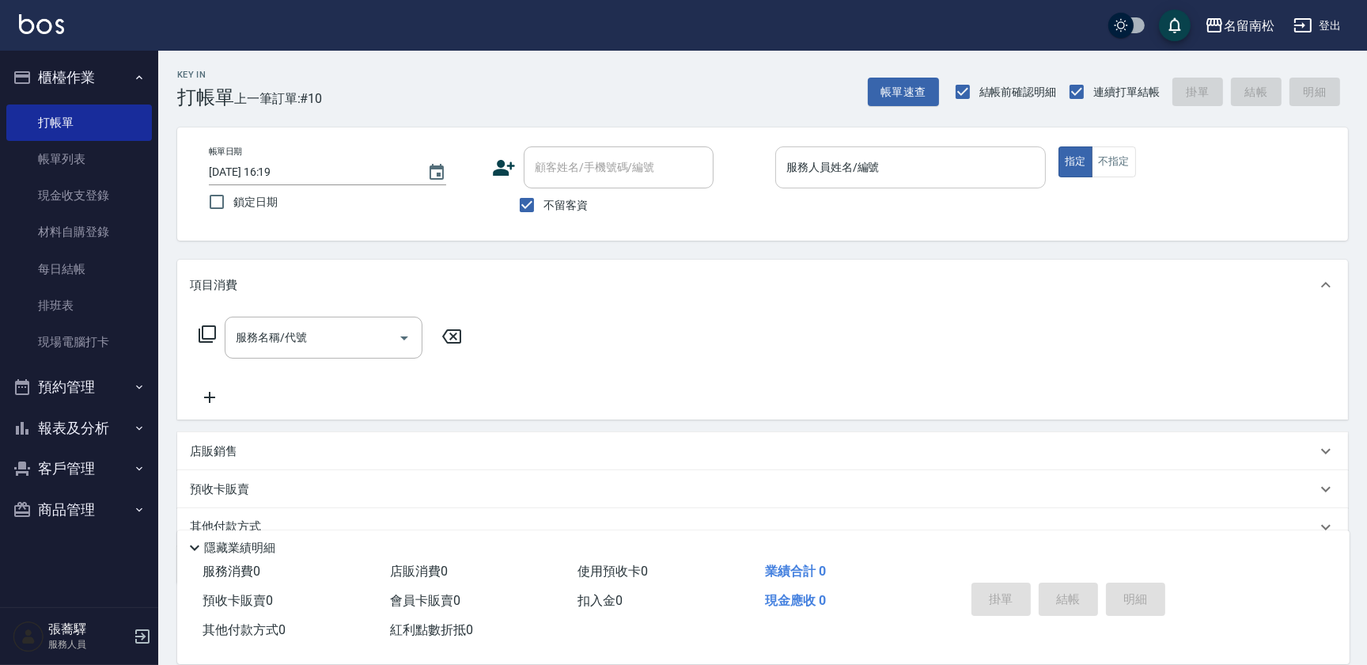
click at [951, 175] on input "服務人員姓名/編號" at bounding box center [910, 167] width 256 height 28
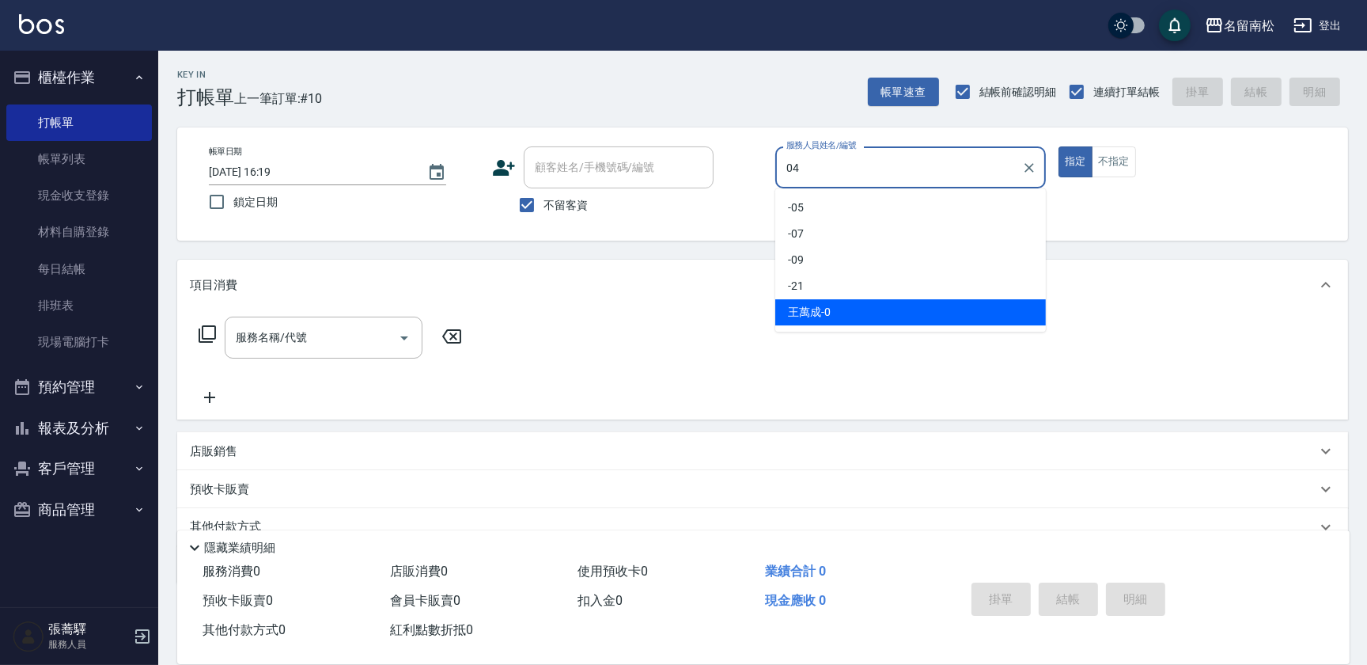
type input "[PERSON_NAME]04"
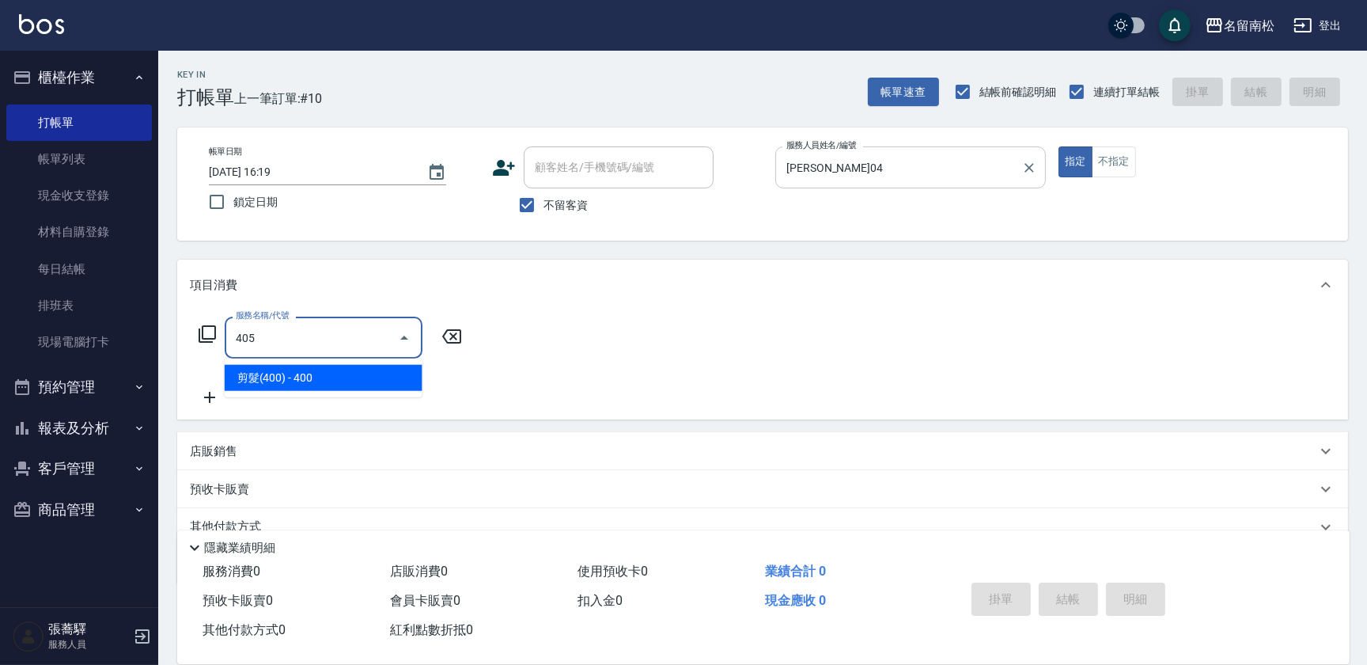
type input "剪髮(400)(405)"
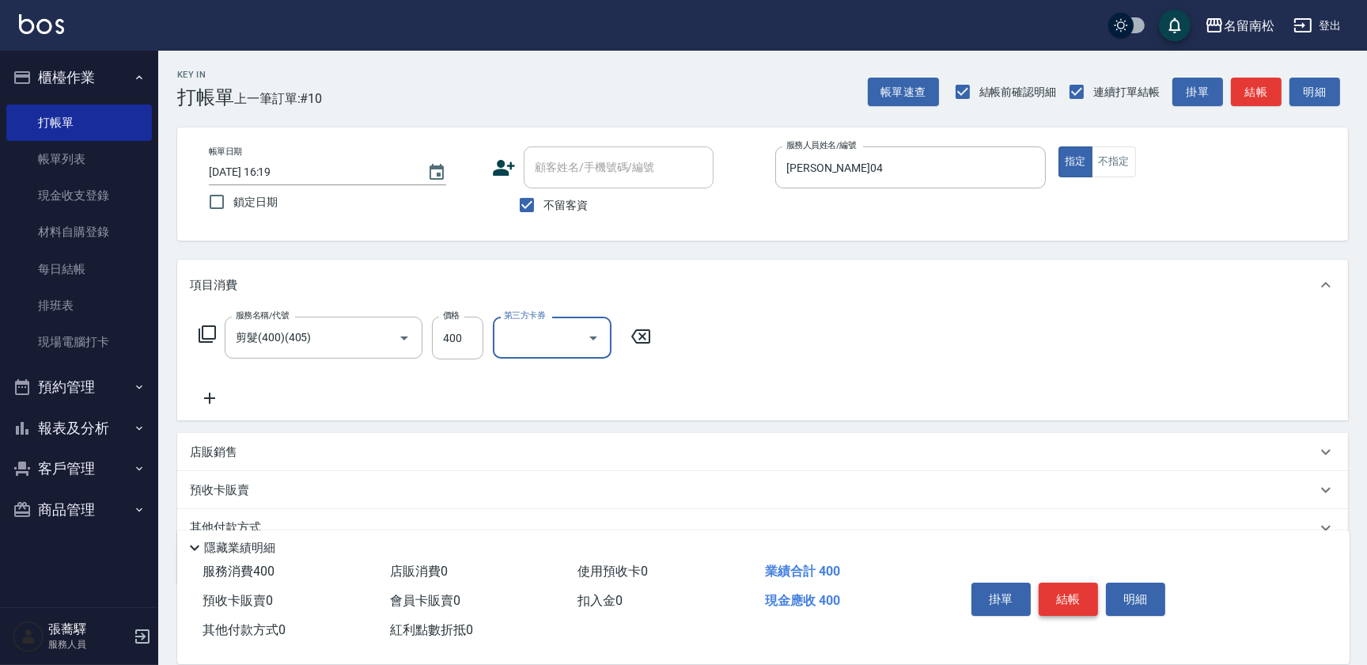
click at [1068, 582] on button "結帳" at bounding box center [1068, 598] width 59 height 33
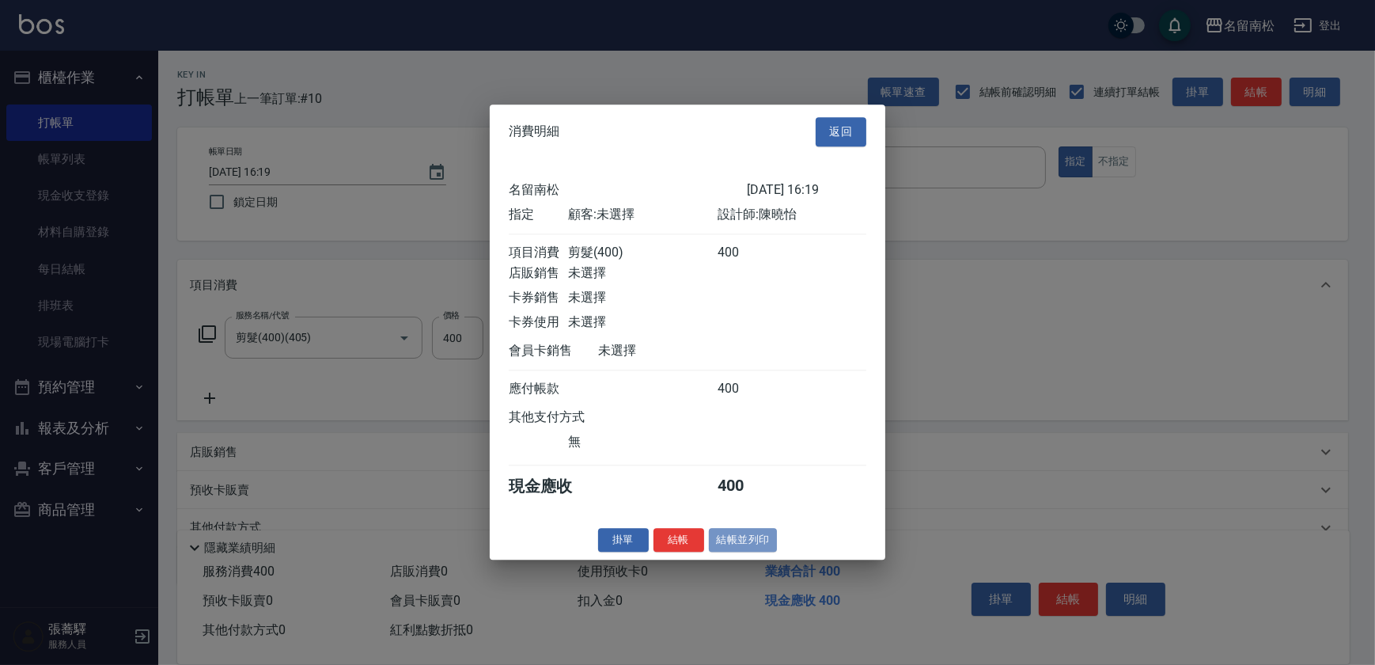
click at [731, 537] on button "結帳並列印" at bounding box center [743, 540] width 69 height 25
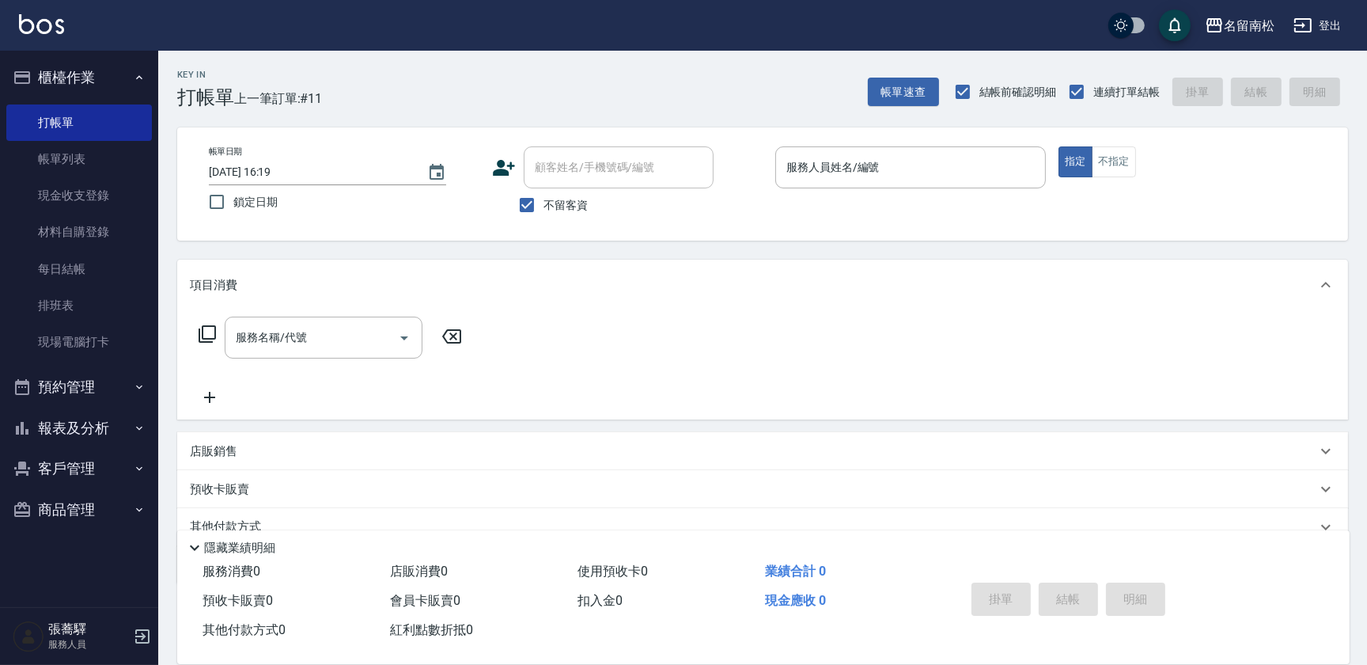
scroll to position [68, 0]
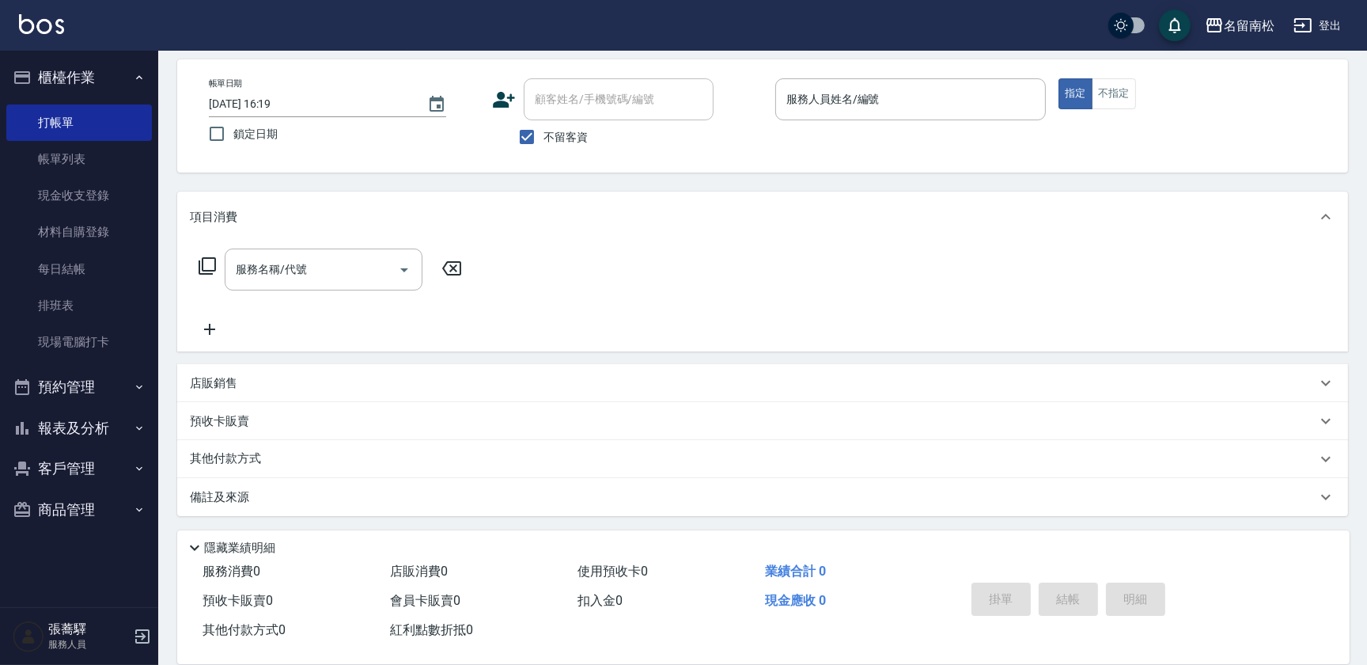
click at [81, 423] on button "報表及分析" at bounding box center [79, 427] width 146 height 41
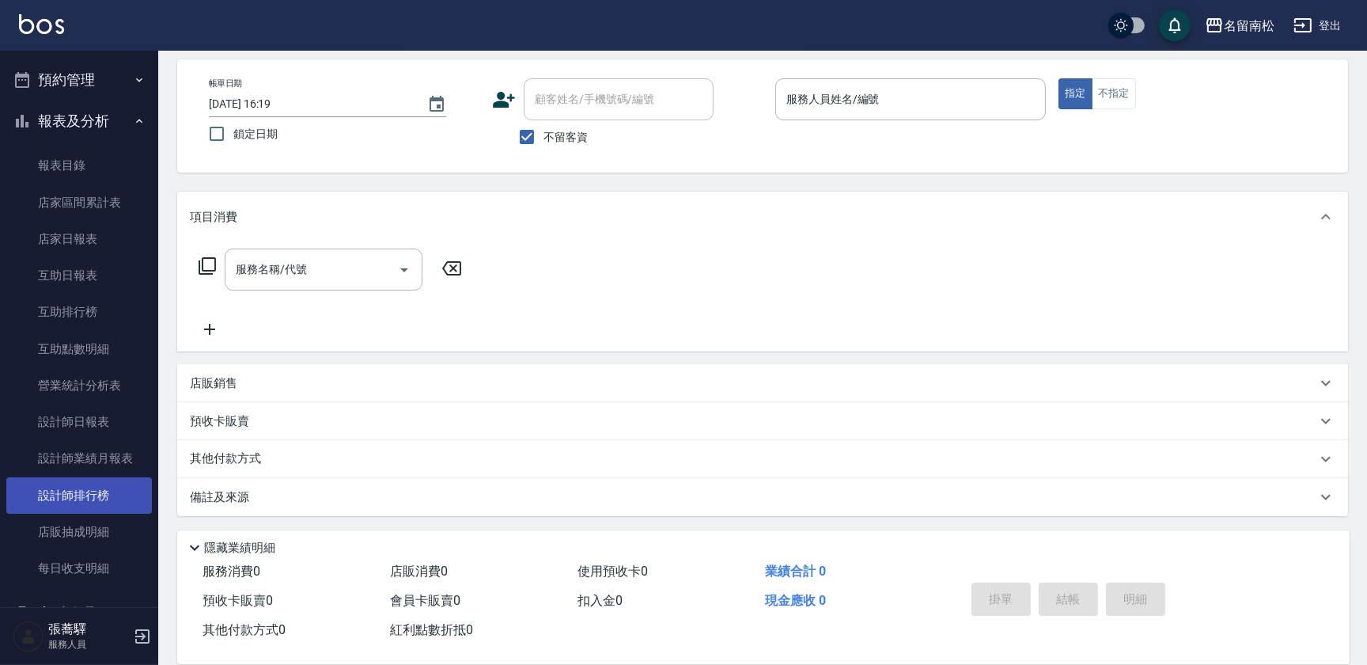
scroll to position [359, 0]
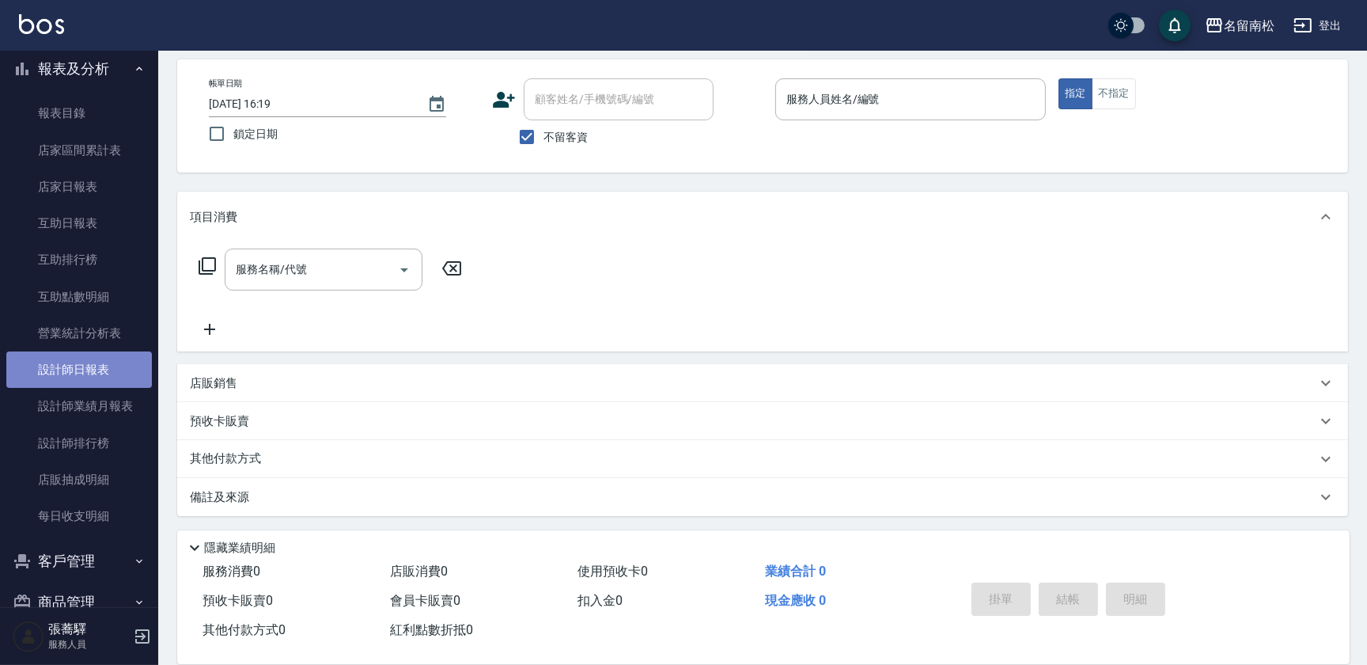
click at [84, 369] on link "設計師日報表" at bounding box center [79, 369] width 146 height 36
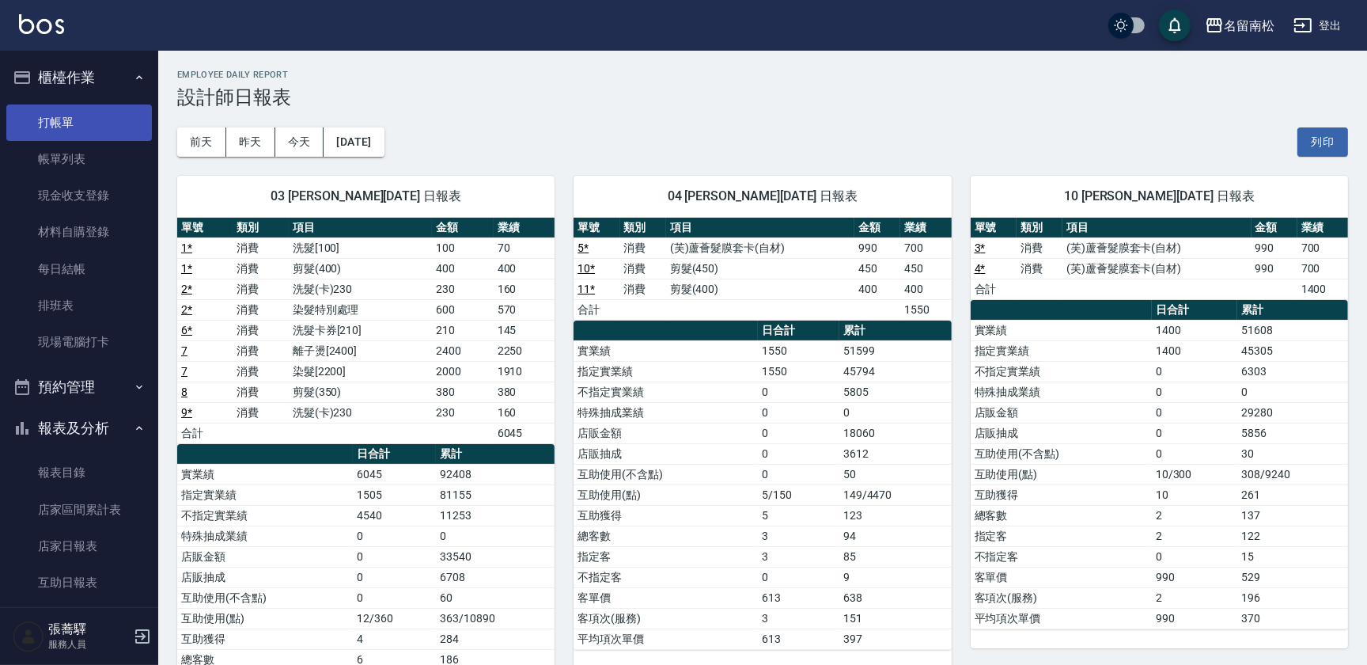
click at [51, 121] on link "打帳單" at bounding box center [79, 122] width 146 height 36
